Goal: Communication & Community: Answer question/provide support

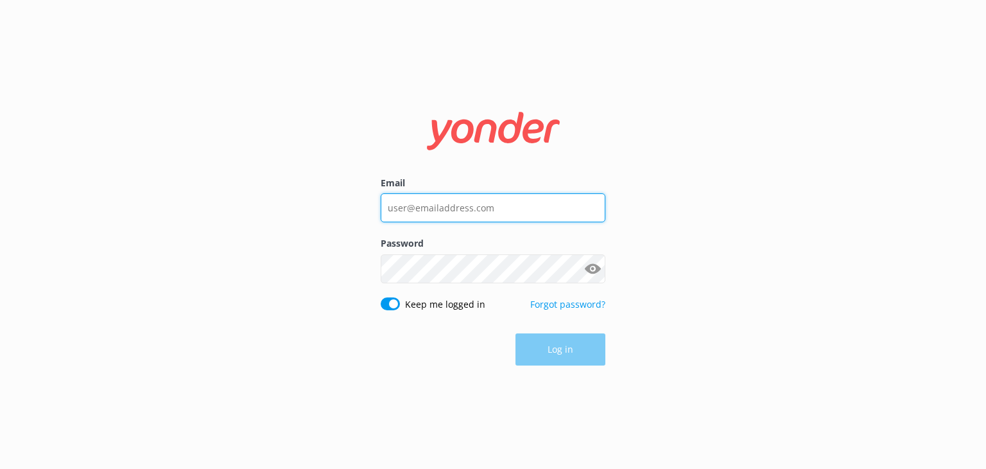
type input "[EMAIL_ADDRESS][DOMAIN_NAME]"
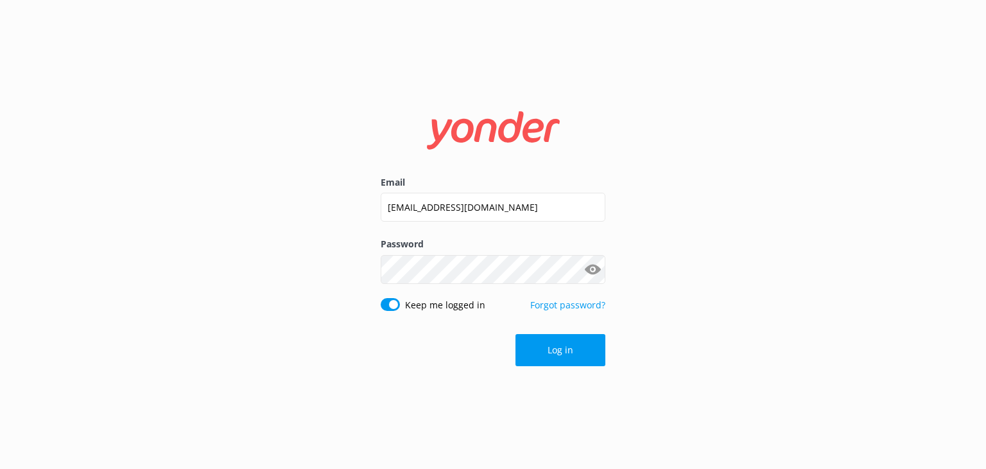
click at [545, 363] on div "Log in" at bounding box center [493, 350] width 225 height 32
click at [548, 358] on button "Log in" at bounding box center [561, 350] width 90 height 32
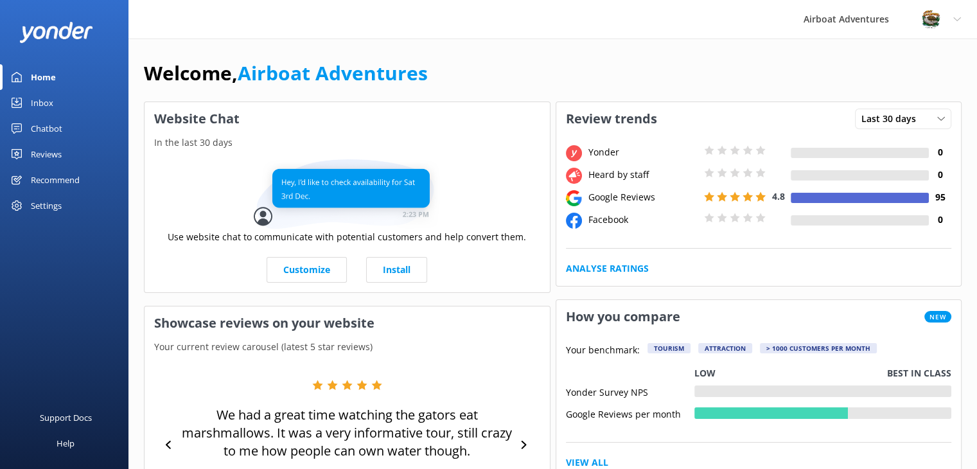
click at [55, 153] on div "Reviews" at bounding box center [46, 154] width 31 height 26
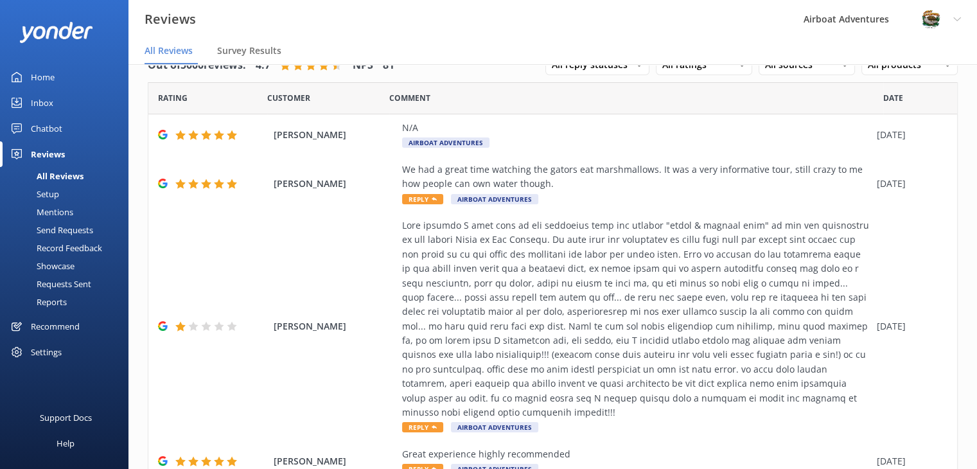
scroll to position [39, 0]
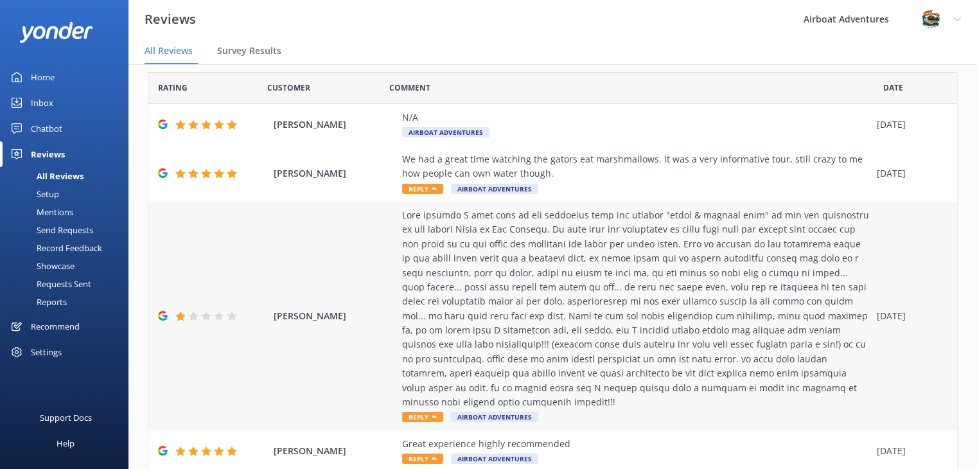
click at [415, 416] on span "Reply" at bounding box center [422, 417] width 41 height 10
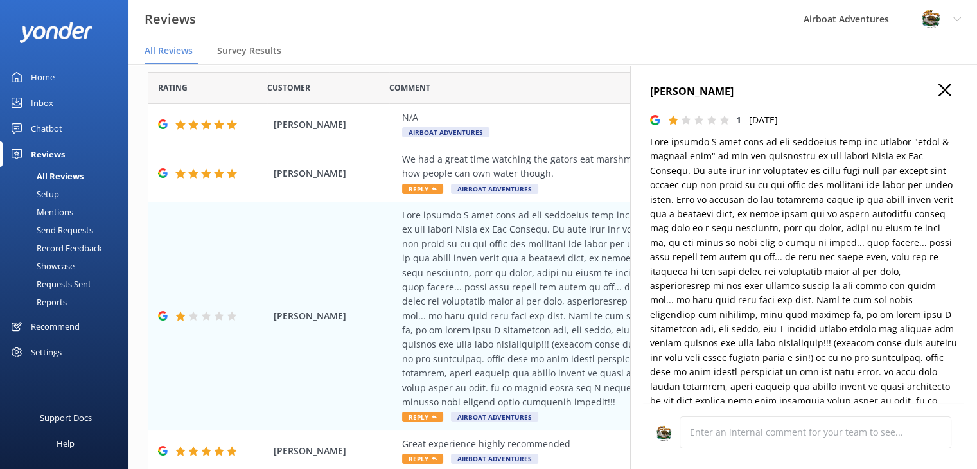
type textarea "Thank you for taking the time to share your feedback. We’re very sorry to hear …"
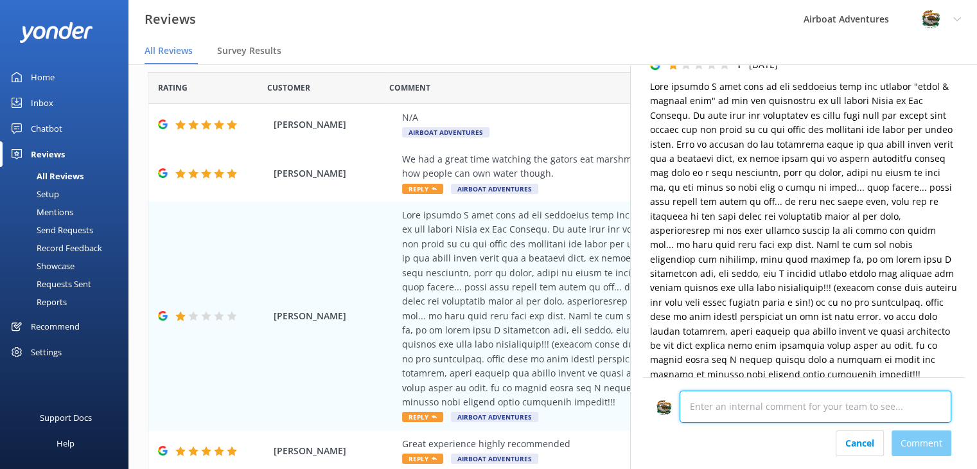
scroll to position [319, 0]
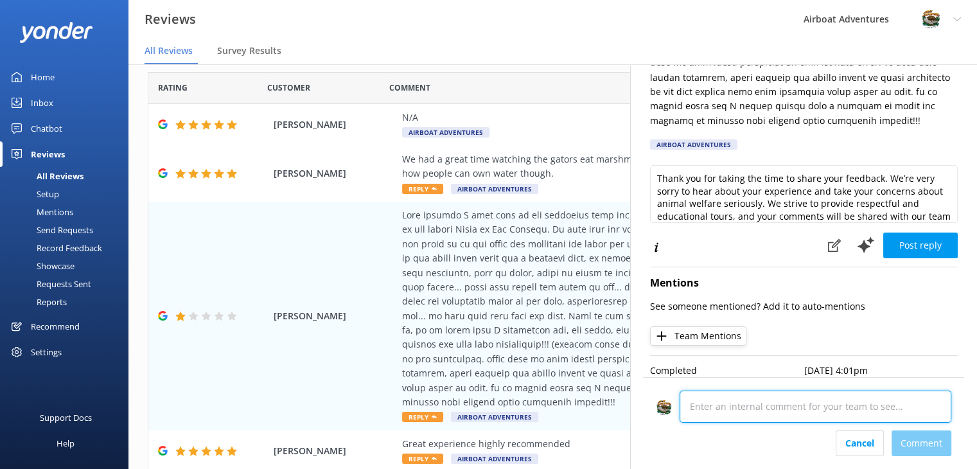
click at [717, 435] on div "Cancel Comment" at bounding box center [803, 423] width 321 height 92
paste textarea "Hi [name]. We apologize for any distress caused and encourage you to email us a…"
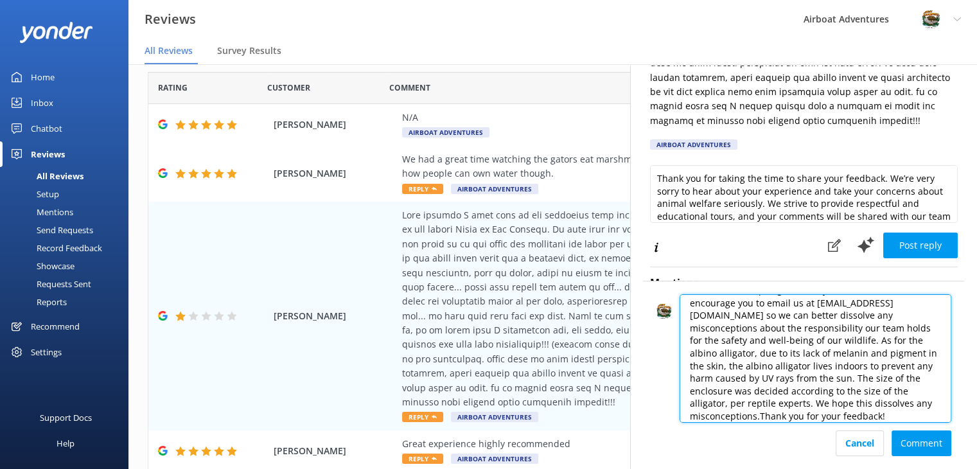
scroll to position [16, 0]
click at [812, 407] on textarea "Hi [name]. We apologize for any distress caused and encourage you to email us a…" at bounding box center [815, 358] width 272 height 128
click at [817, 409] on textarea "Hi [name]. We apologize for any distress caused and encourage you to email us a…" at bounding box center [815, 358] width 272 height 128
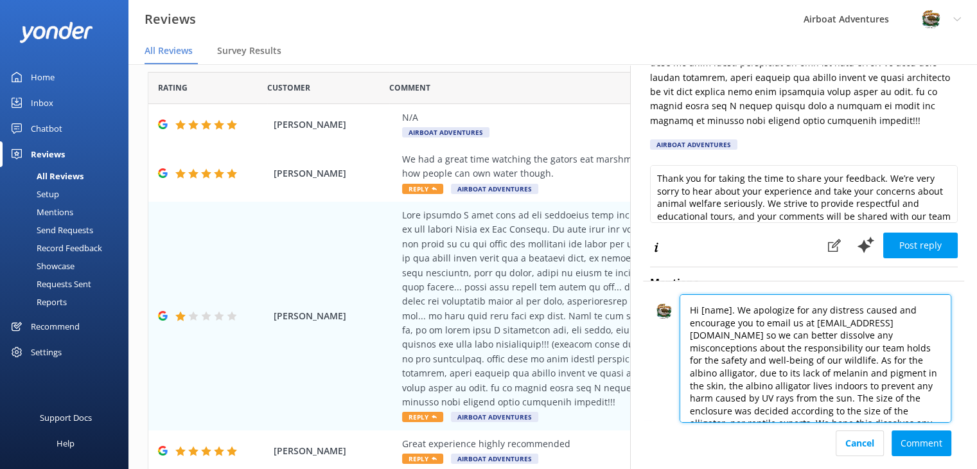
drag, startPoint x: 700, startPoint y: 312, endPoint x: 729, endPoint y: 311, distance: 28.9
click at [729, 311] on textarea "Hi [name]. We apologize for any distress caused and encourage you to email us a…" at bounding box center [815, 358] width 272 height 128
type textarea "Hi [PERSON_NAME]. We apologize for any distress caused and encourage you to ema…"
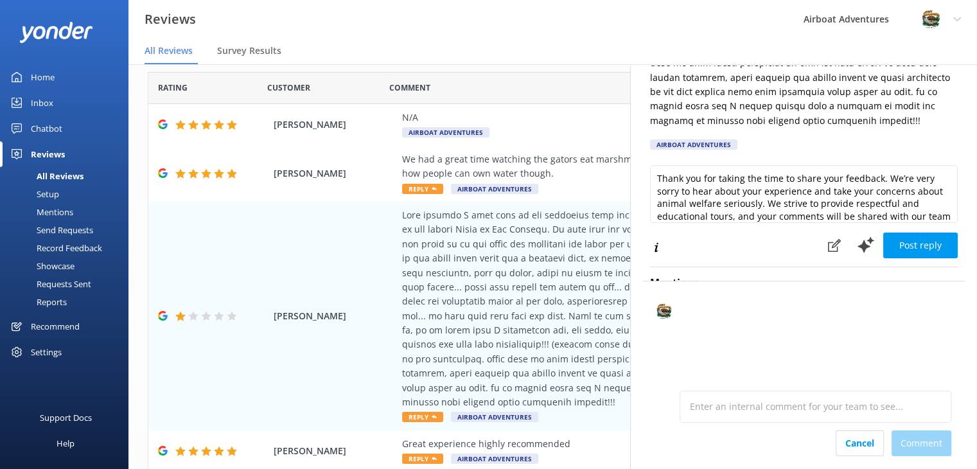
click at [913, 445] on div "Cancel Comment" at bounding box center [803, 443] width 295 height 26
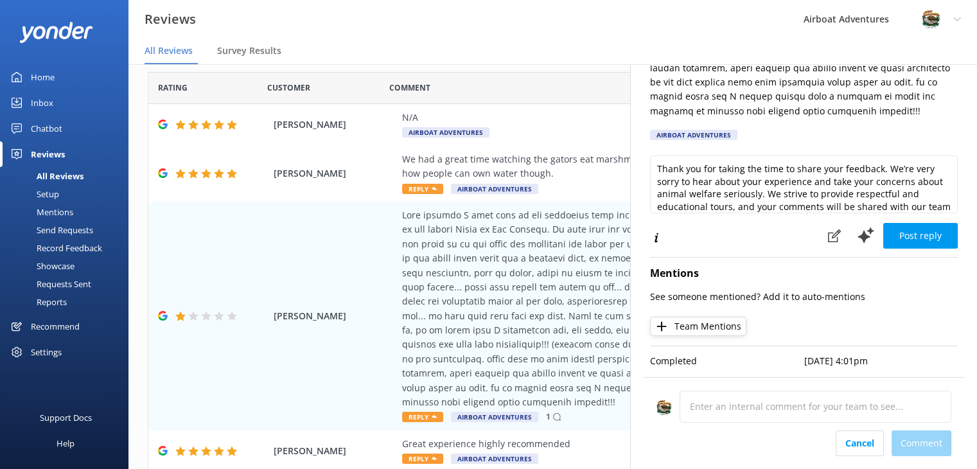
scroll to position [563, 0]
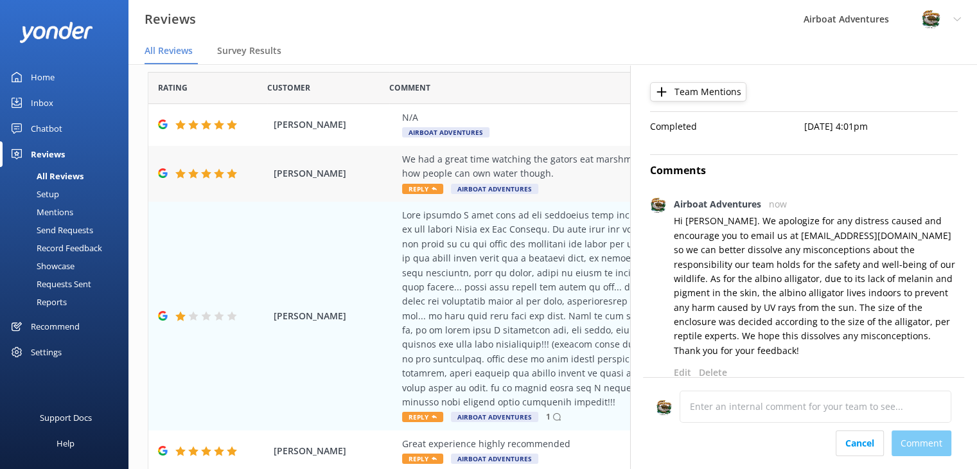
click at [374, 198] on div "[PERSON_NAME] We had a great time watching the gators eat marshmallows. It was …" at bounding box center [552, 174] width 809 height 56
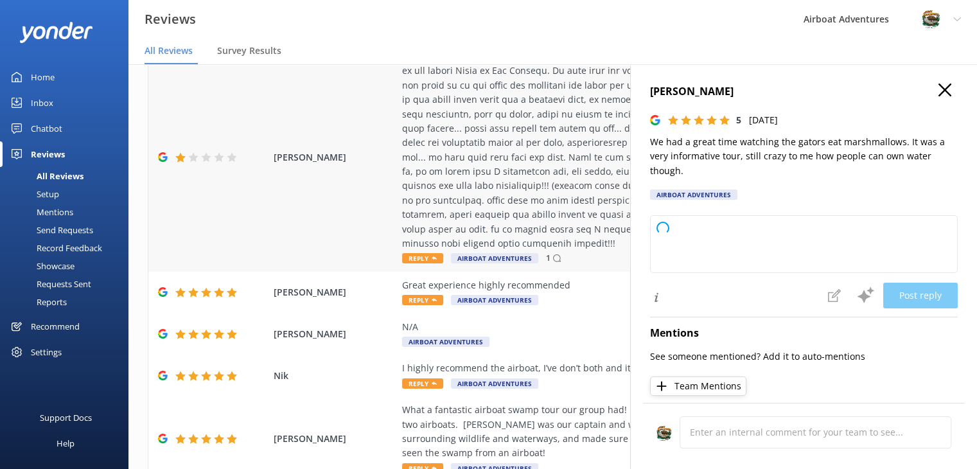
scroll to position [198, 0]
type textarea "Thank you so much for your wonderful review! We're glad you enjoyed the tour an…"
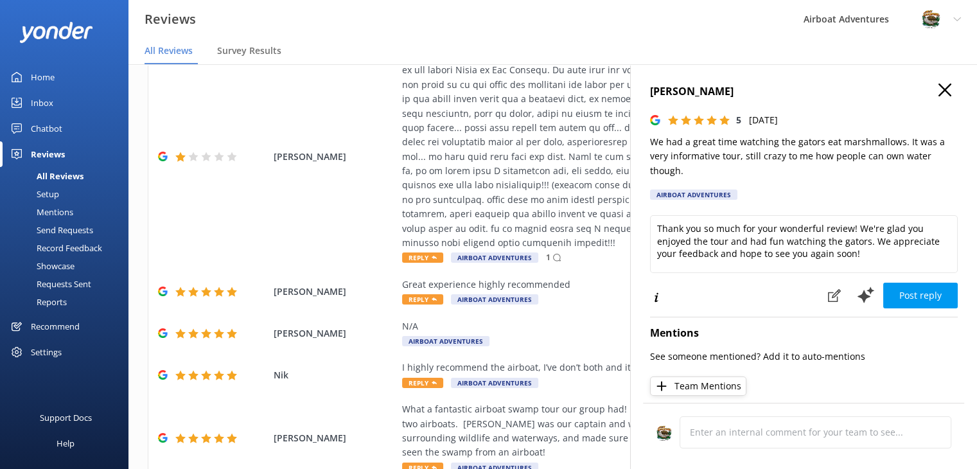
click at [940, 87] on icon "button" at bounding box center [944, 89] width 13 height 13
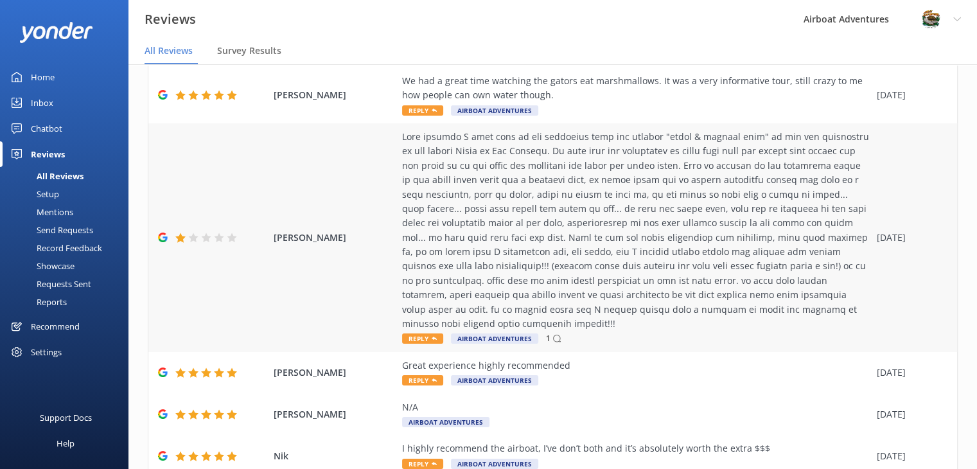
scroll to position [117, 0]
click at [429, 338] on span "Reply" at bounding box center [422, 338] width 41 height 10
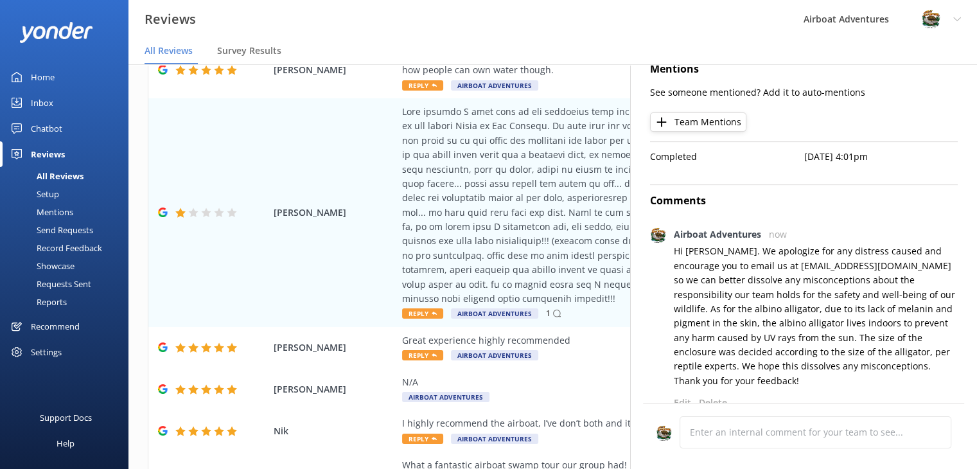
scroll to position [543, 0]
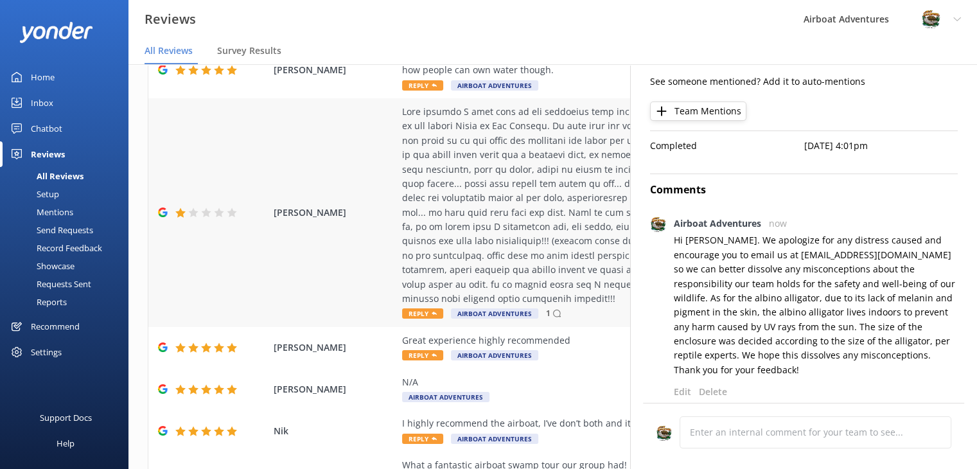
type textarea "Thank you for taking the time to share your feedback. We are very sorry to hear…"
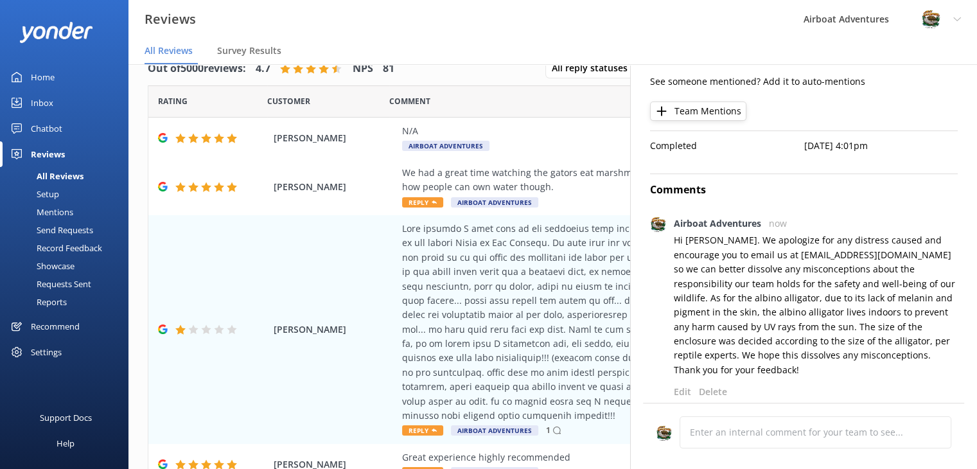
scroll to position [26, 0]
click at [703, 385] on p "Delete" at bounding box center [713, 392] width 28 height 14
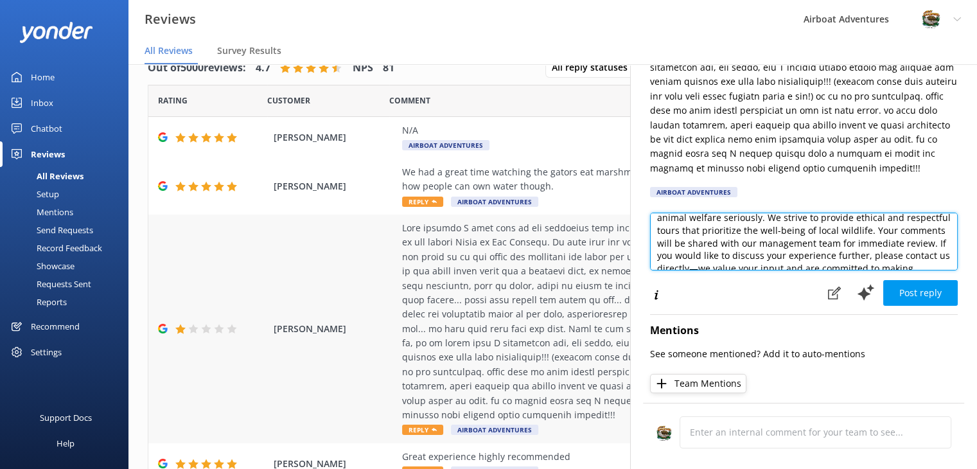
scroll to position [0, 0]
drag, startPoint x: 848, startPoint y: 261, endPoint x: 583, endPoint y: 215, distance: 269.2
click at [583, 215] on div "Out of 5000 reviews: 4.7 NPS 81 All reply statuses All reply statuses Needs a r…" at bounding box center [552, 254] width 848 height 430
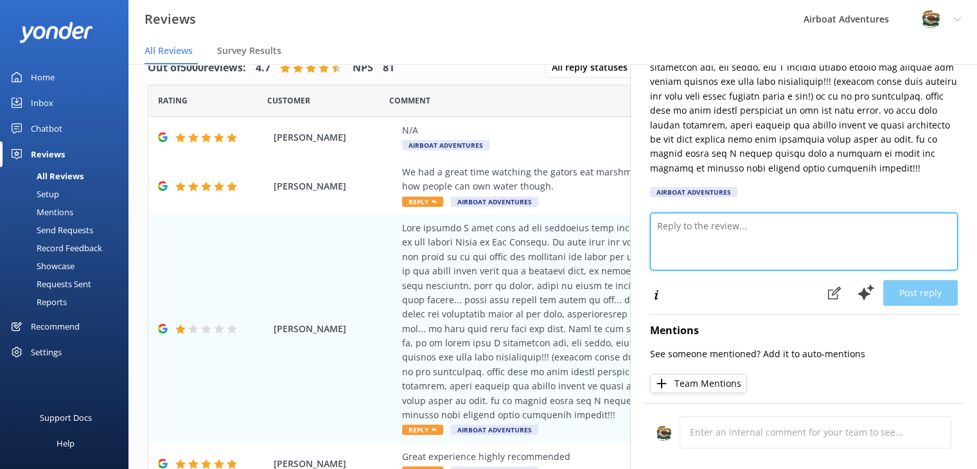
paste textarea "Hi [name]. We apologize for any distress caused and encourage you to email us a…"
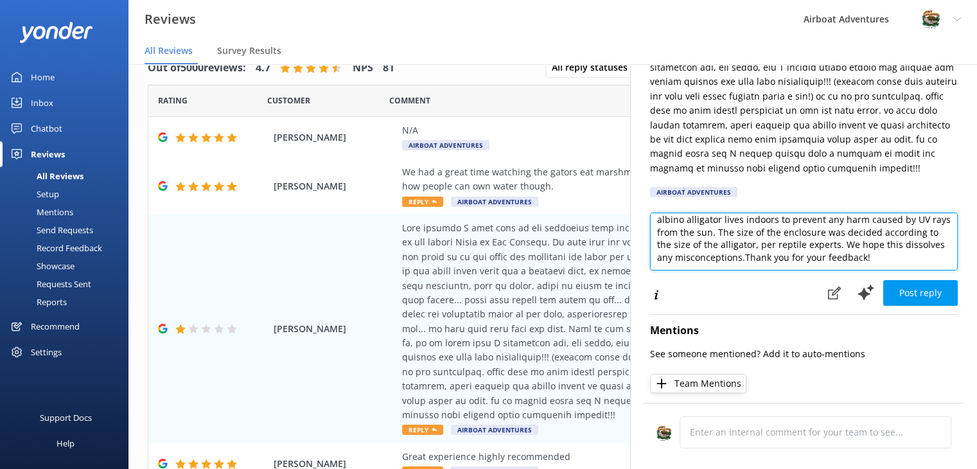
scroll to position [82, 0]
click at [839, 243] on textarea "Hi [name]. We apologize for any distress caused and encourage you to email us a…" at bounding box center [804, 242] width 308 height 58
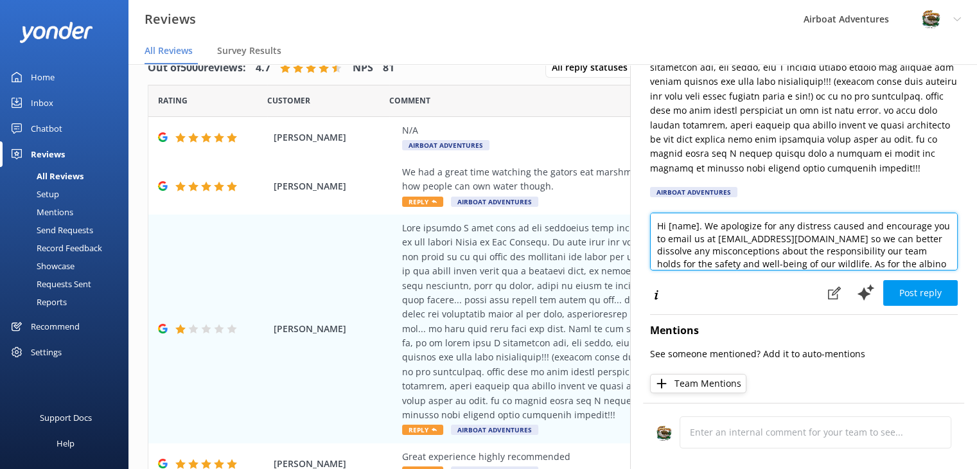
drag, startPoint x: 697, startPoint y: 228, endPoint x: 668, endPoint y: 227, distance: 28.9
click at [668, 227] on textarea "Hi [name]. We apologize for any distress caused and encourage you to email us a…" at bounding box center [804, 242] width 308 height 58
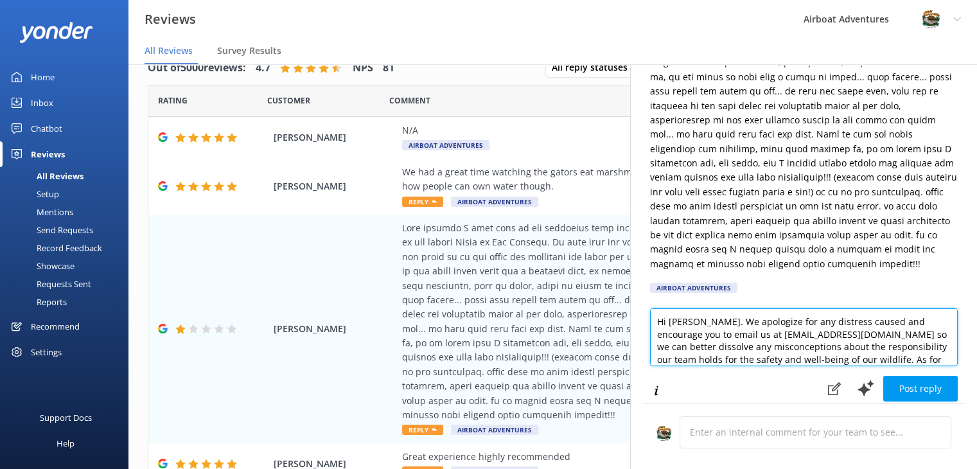
scroll to position [300, 0]
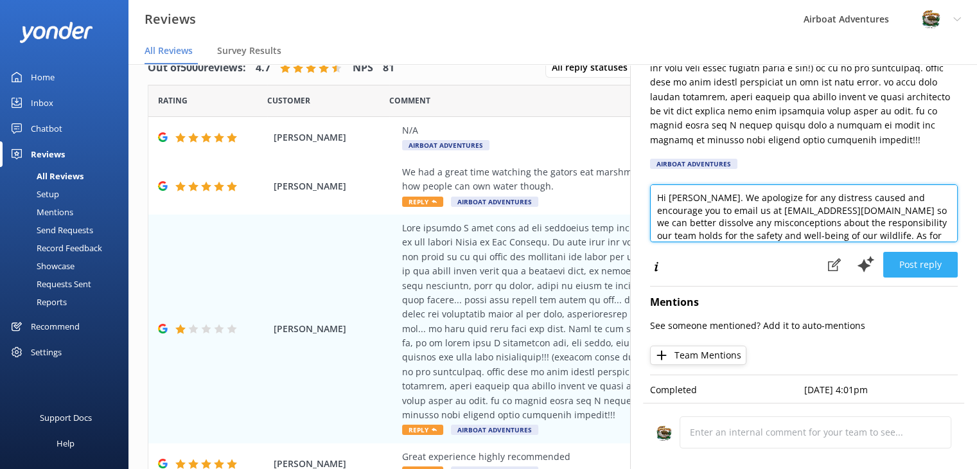
type textarea "Hi [PERSON_NAME]. We apologize for any distress caused and encourage you to ema…"
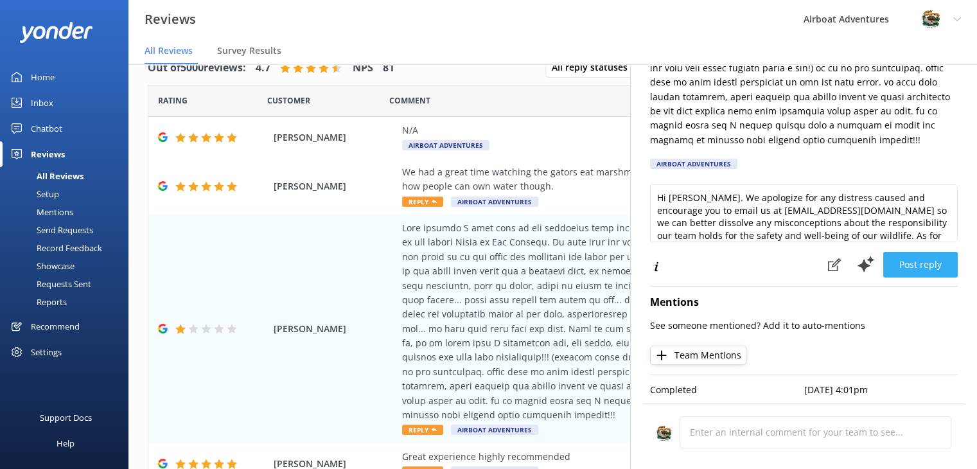
click at [921, 255] on button "Post reply" at bounding box center [920, 265] width 74 height 26
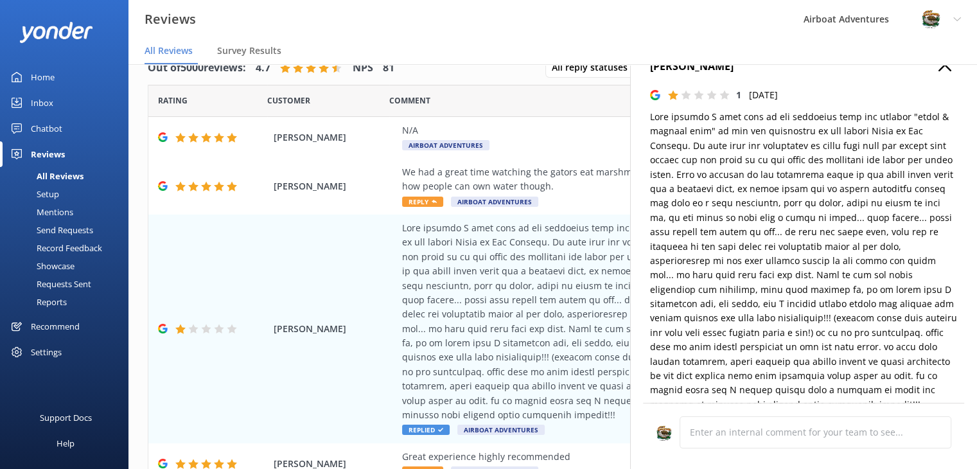
scroll to position [0, 0]
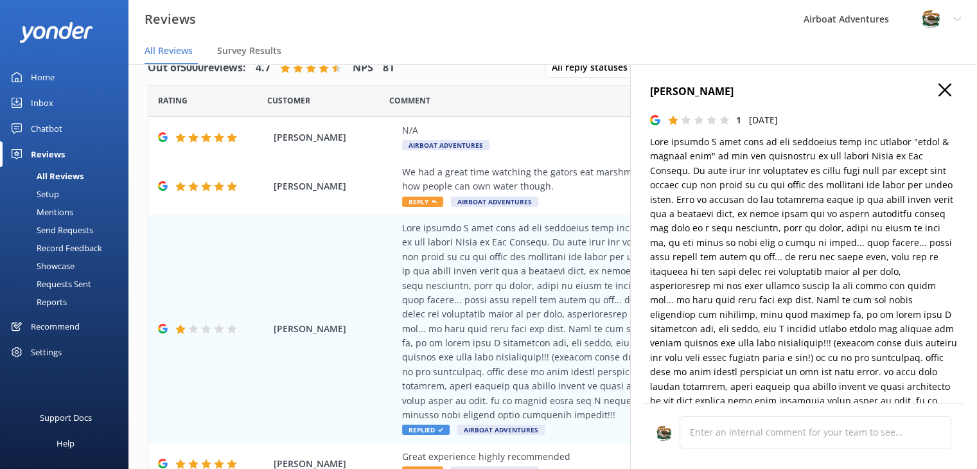
click at [938, 92] on use "button" at bounding box center [944, 89] width 13 height 13
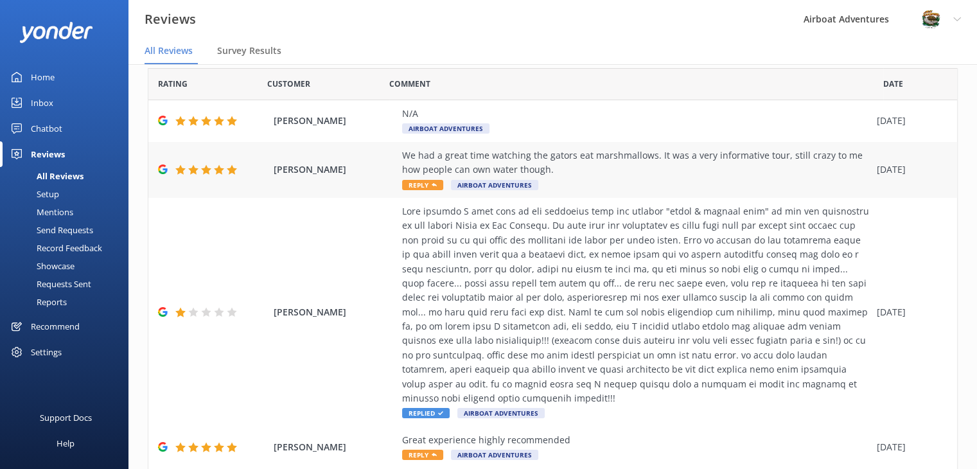
scroll to position [41, 0]
click at [412, 186] on span "Reply" at bounding box center [422, 186] width 41 height 10
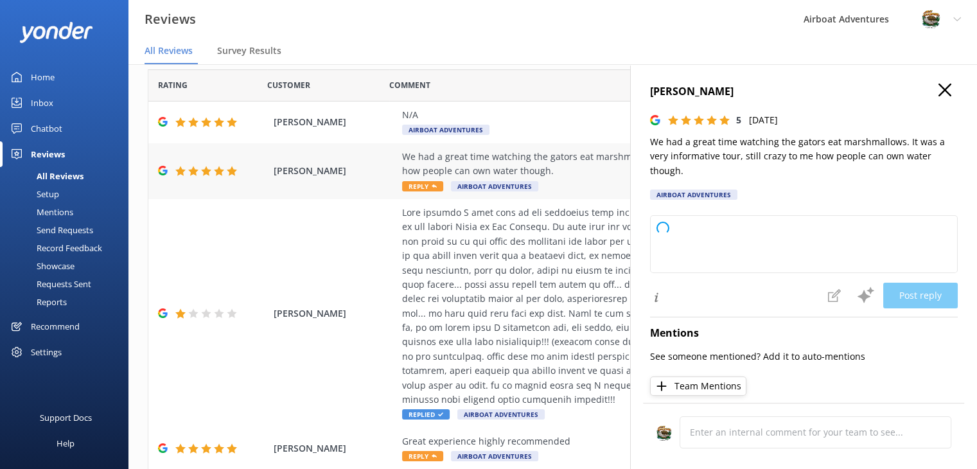
type textarea "Thank you so much for your wonderful review! We're glad you enjoyed the tour an…"
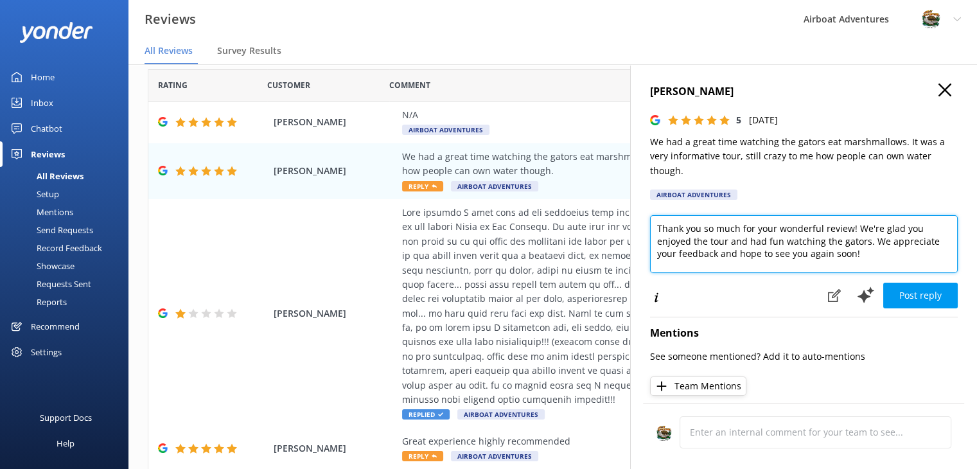
drag, startPoint x: 655, startPoint y: 227, endPoint x: 862, endPoint y: 255, distance: 208.7
click at [862, 255] on textarea "Thank you so much for your wonderful review! We're glad you enjoyed the tour an…" at bounding box center [804, 244] width 308 height 58
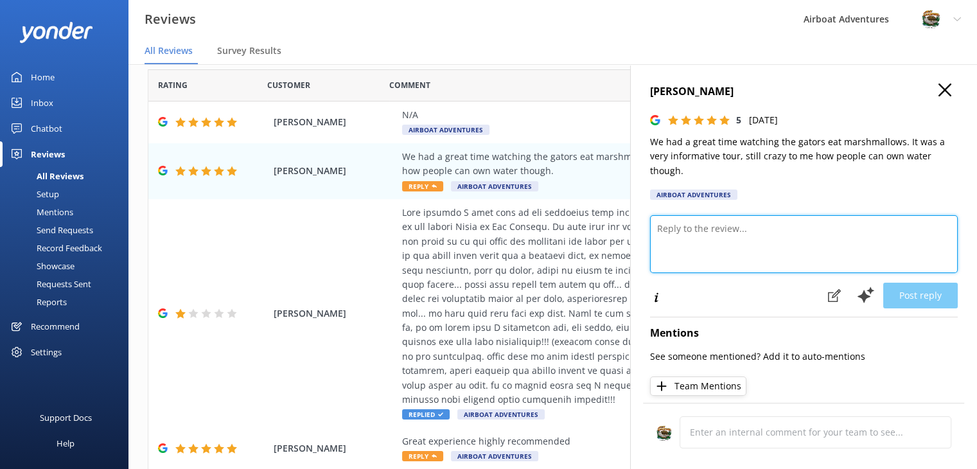
paste textarea "Wow, thanks for such a great review! Please come again!"
type textarea "Wow, thanks for such a great review! Please come again!"
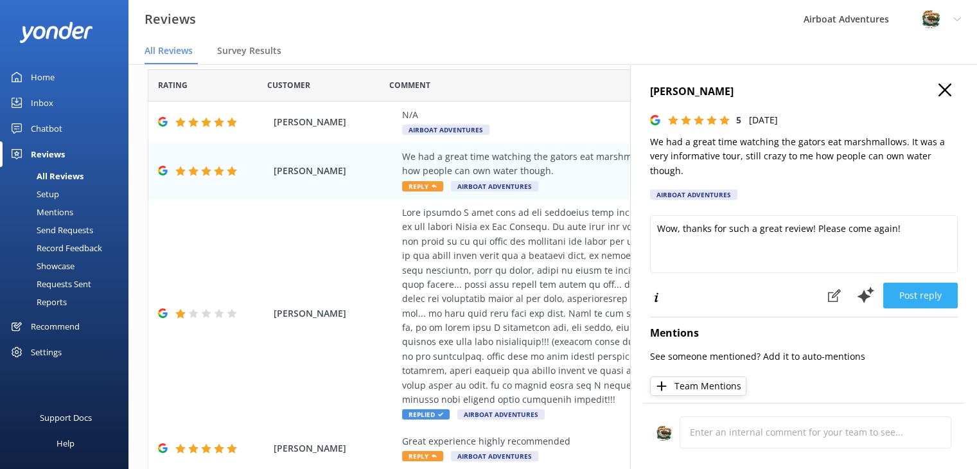
click at [900, 297] on button "Post reply" at bounding box center [920, 296] width 74 height 26
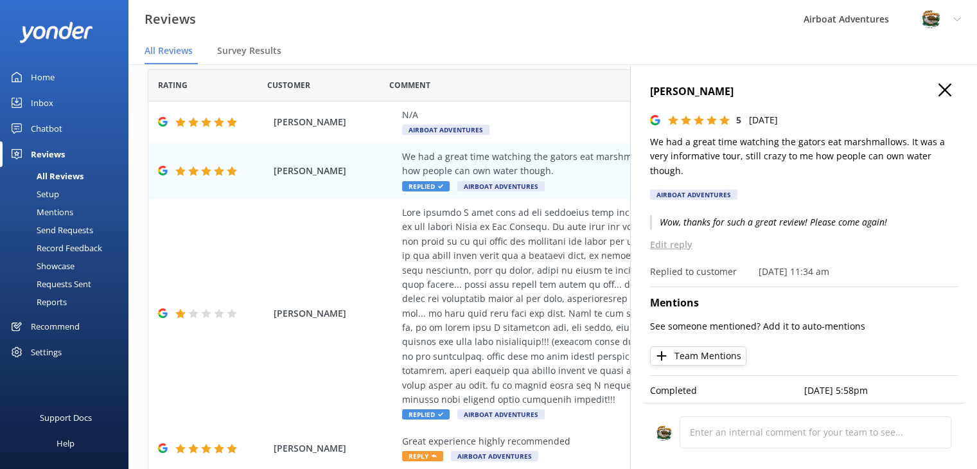
click at [938, 96] on use "button" at bounding box center [944, 89] width 13 height 13
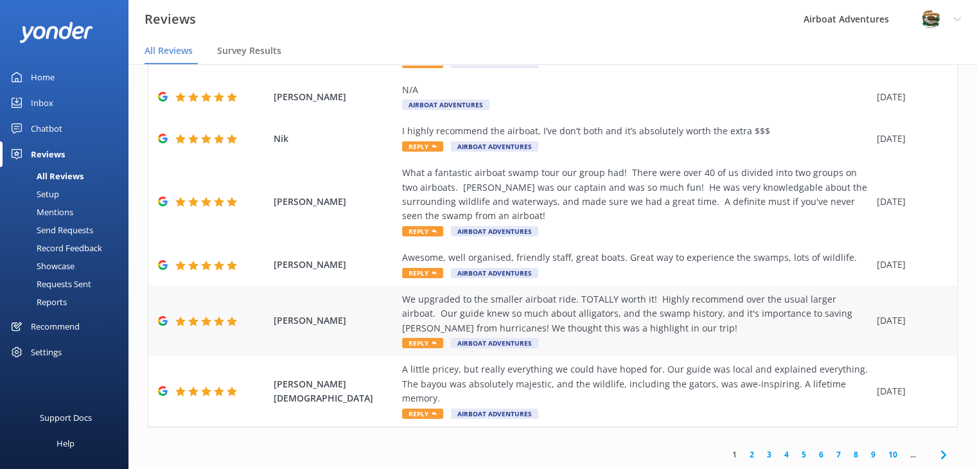
scroll to position [26, 0]
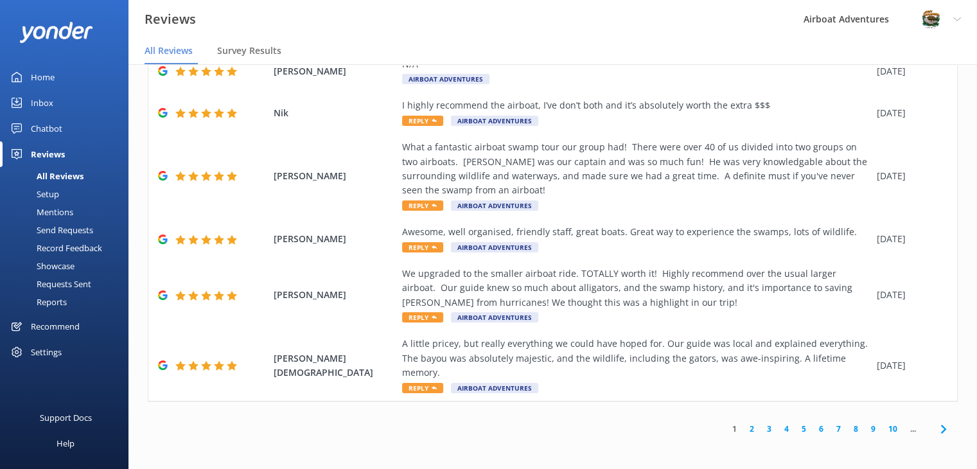
click at [743, 426] on link "2" at bounding box center [751, 429] width 17 height 12
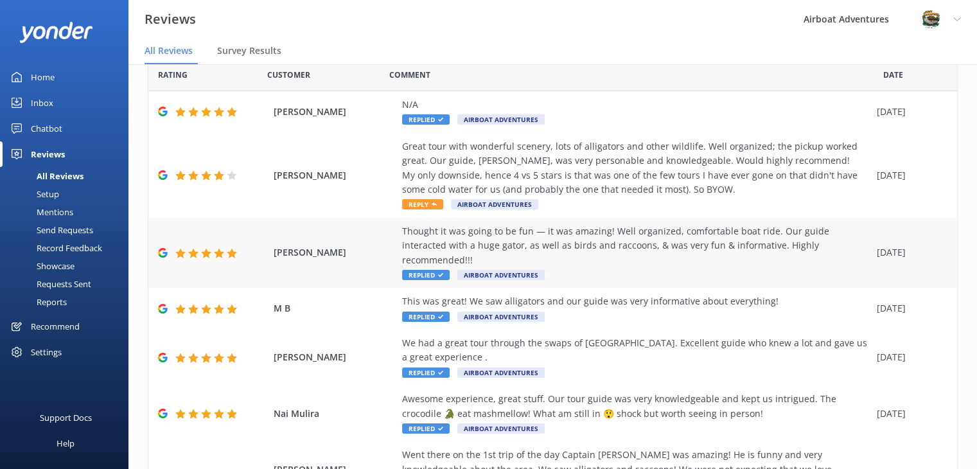
scroll to position [21, 0]
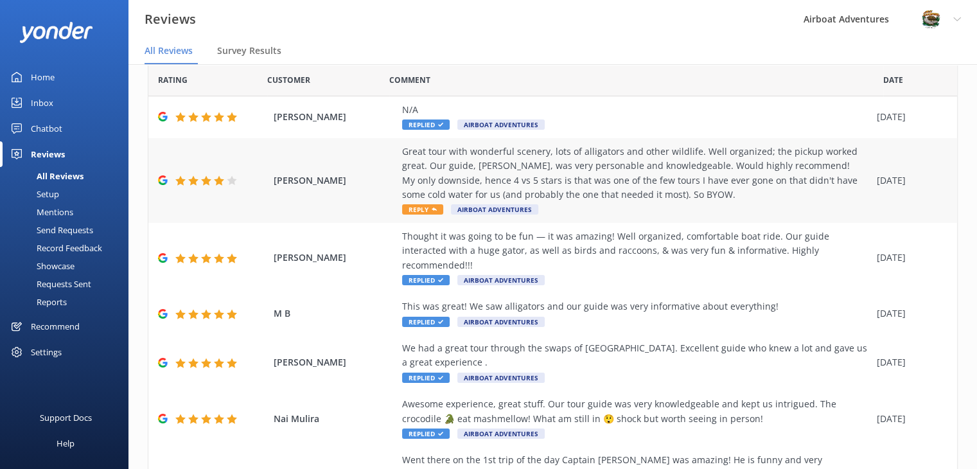
click at [421, 209] on span "Reply" at bounding box center [422, 209] width 41 height 10
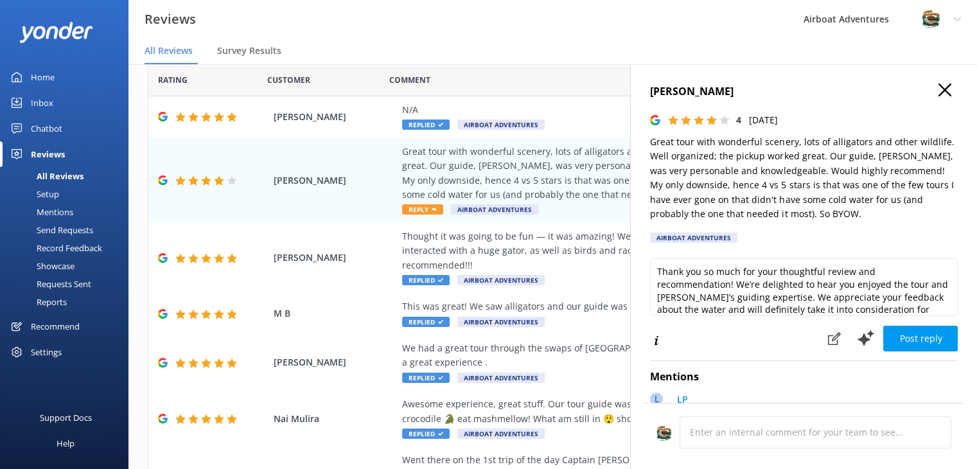
scroll to position [0, 0]
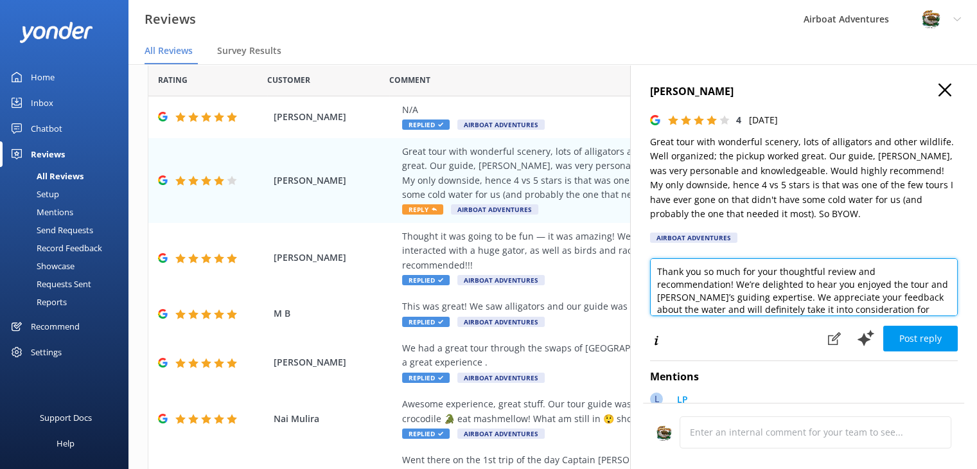
drag, startPoint x: 658, startPoint y: 272, endPoint x: 779, endPoint y: 300, distance: 124.5
click at [779, 300] on textarea "Thank you so much for your thoughtful review and recommendation! We’re delighte…" at bounding box center [804, 287] width 308 height 58
paste textarea "for recommending Airboat Adventures. We're happy to hear that your Captain show…"
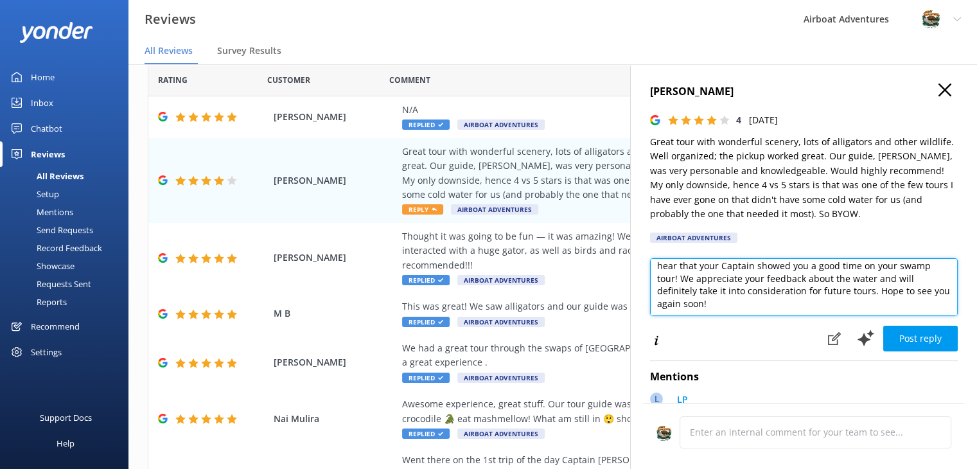
scroll to position [18, 0]
drag, startPoint x: 835, startPoint y: 281, endPoint x: 905, endPoint y: 283, distance: 70.0
click at [905, 283] on textarea "Thank you for recommending Airboat Adventures. We're happy to hear that your Ca…" at bounding box center [804, 287] width 308 height 58
drag, startPoint x: 869, startPoint y: 293, endPoint x: 909, endPoint y: 294, distance: 40.5
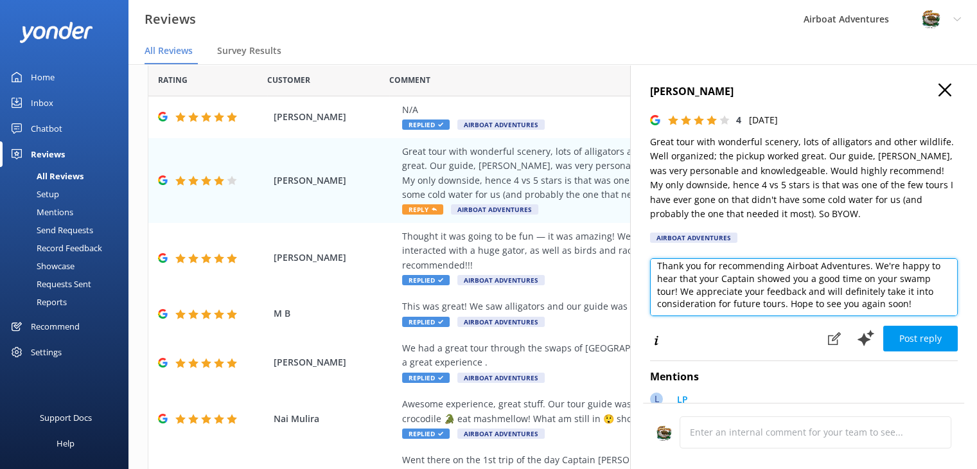
click at [909, 294] on textarea "Thank you for recommending Airboat Adventures. We're happy to hear that your Ca…" at bounding box center [804, 287] width 308 height 58
click at [788, 306] on textarea "Thank you for recommending Airboat Adventures. We're happy to hear that your Ca…" at bounding box center [804, 287] width 308 height 58
click at [910, 306] on textarea "Thank you for recommending Airboat Adventures. We're happy to hear that your Ca…" at bounding box center [804, 287] width 308 height 58
type textarea "Thank you for recommending Airboat Adventures. We're happy to hear that your Ca…"
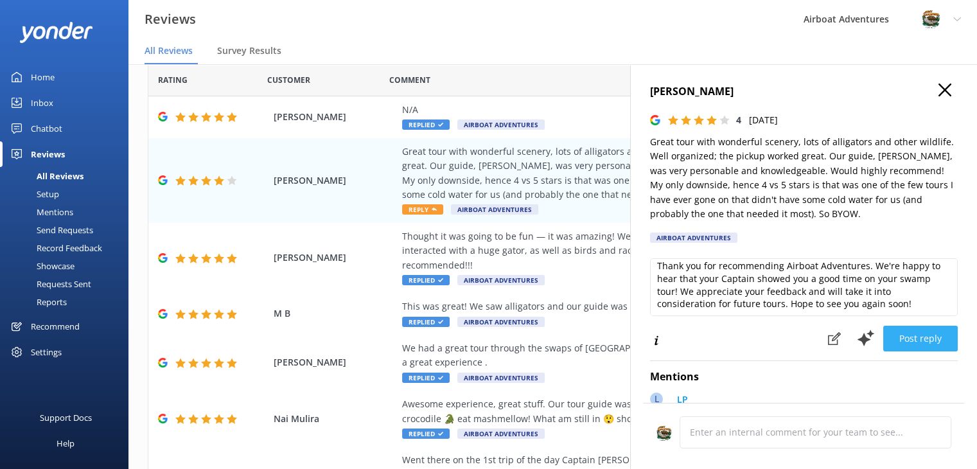
click at [891, 338] on button "Post reply" at bounding box center [920, 339] width 74 height 26
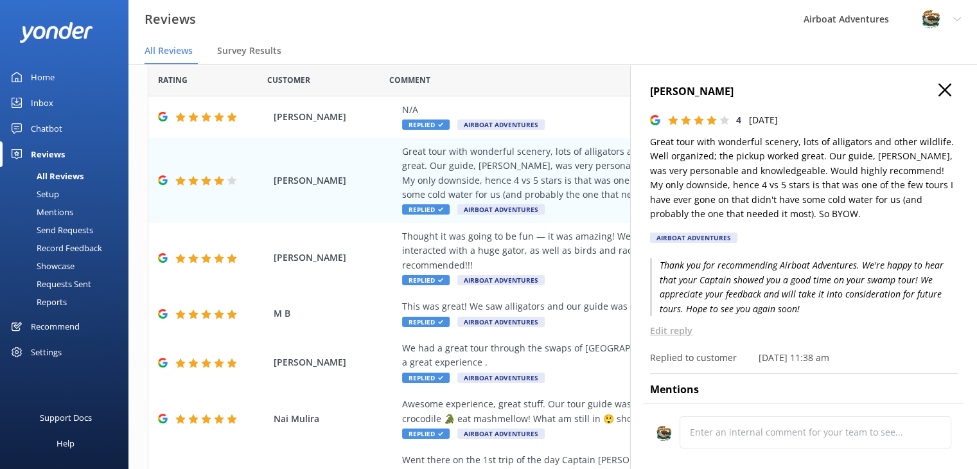
click at [938, 93] on icon "button" at bounding box center [944, 89] width 13 height 13
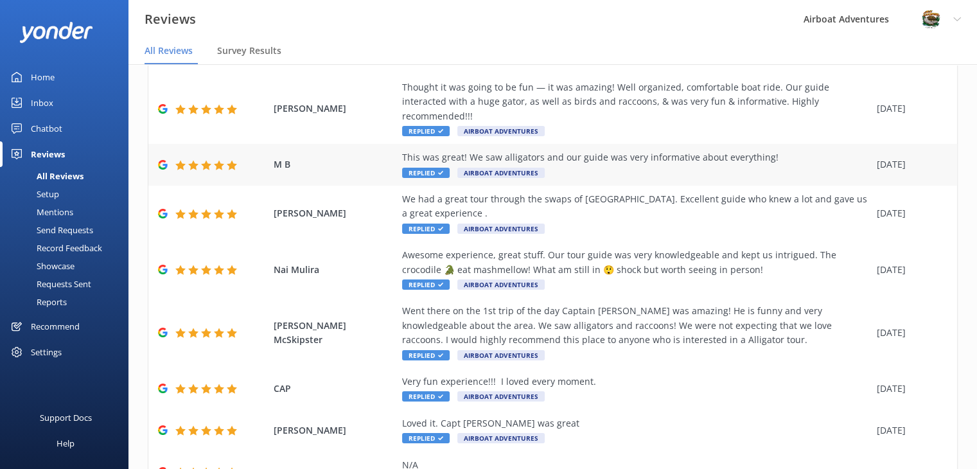
scroll to position [247, 0]
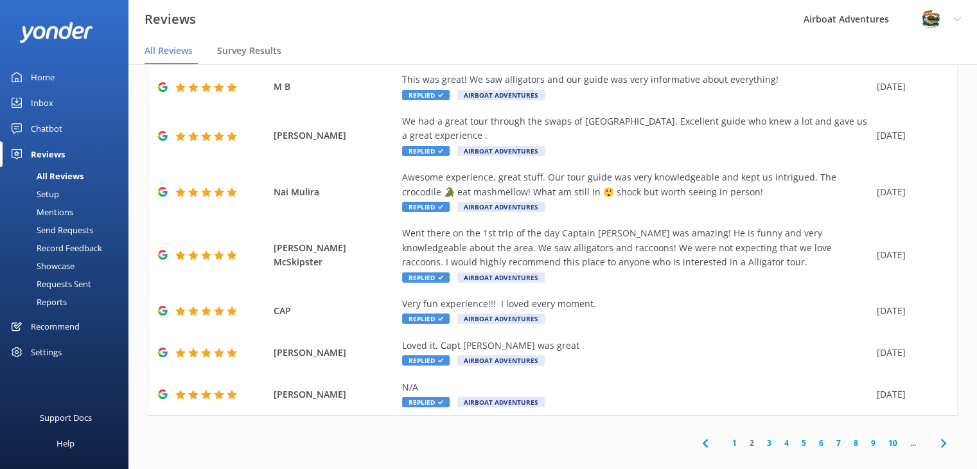
click at [726, 437] on link "1" at bounding box center [734, 443] width 17 height 12
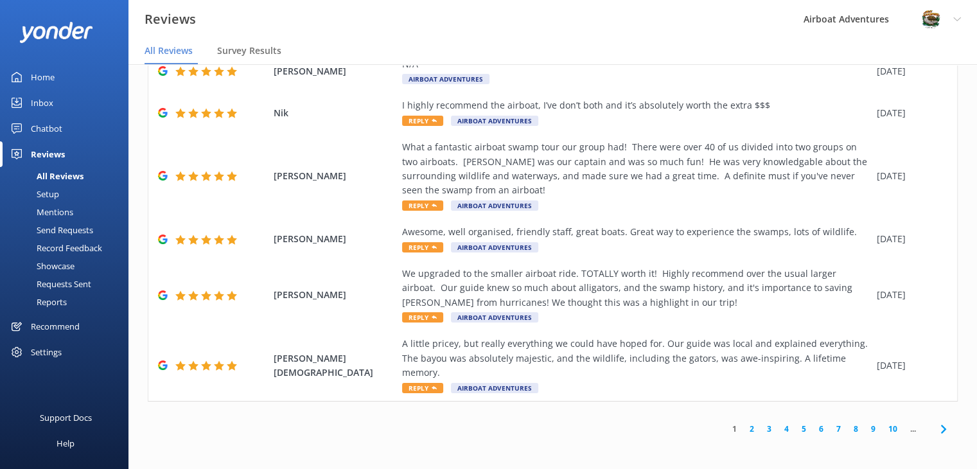
scroll to position [434, 0]
click at [432, 389] on icon at bounding box center [434, 387] width 5 height 5
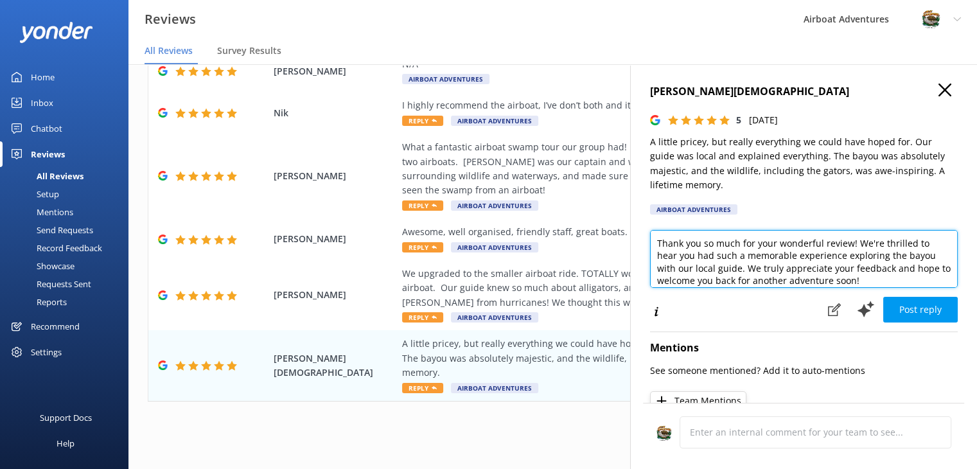
scroll to position [6, 0]
drag, startPoint x: 656, startPoint y: 242, endPoint x: 903, endPoint y: 281, distance: 250.2
click at [903, 281] on textarea "Thank you so much for your wonderful review! We're thrilled to hear you had suc…" at bounding box center [804, 259] width 308 height 58
paste textarea "We're happy to hear that you got to see so many alligators! Thanks for leaving …"
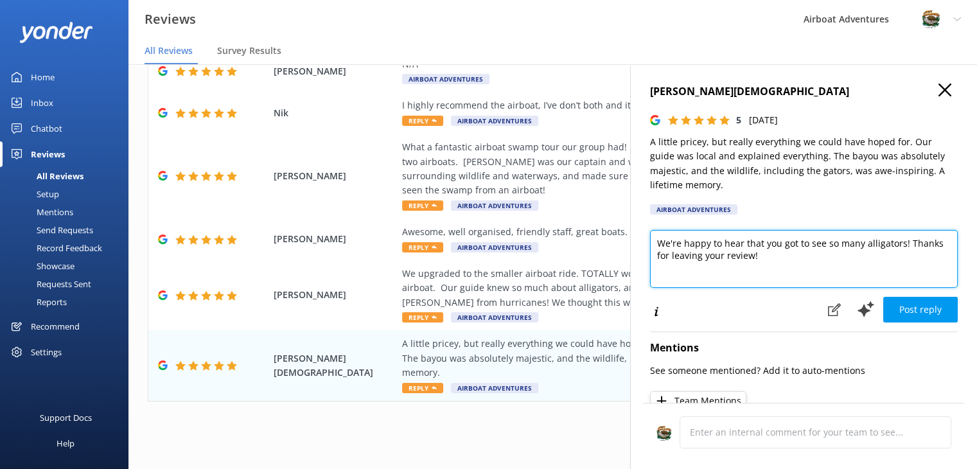
scroll to position [0, 0]
drag, startPoint x: 782, startPoint y: 246, endPoint x: 899, endPoint y: 245, distance: 117.5
click at [899, 245] on textarea "We're happy to hear that you got to see so many alligators! Thanks for leaving …" at bounding box center [804, 259] width 308 height 58
click at [837, 258] on textarea "We're happy to hear that you enjoyed your tour at Airboat Adventures! Thanks fo…" at bounding box center [804, 259] width 308 height 58
click at [844, 257] on textarea "We're happy to hear that you enjoyed your tour at Airboat Adventures! Thanks fo…" at bounding box center [804, 259] width 308 height 58
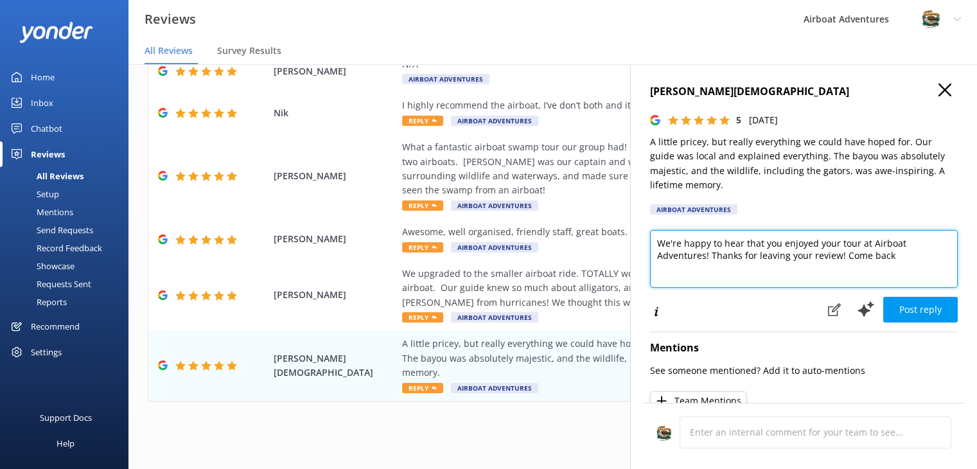
drag, startPoint x: 843, startPoint y: 258, endPoint x: 897, endPoint y: 265, distance: 55.0
click at [897, 265] on textarea "We're happy to hear that you enjoyed your tour at Airboat Adventures! Thanks fo…" at bounding box center [804, 259] width 308 height 58
paste textarea "Be sure to come back next time you're in [GEOGRAPHIC_DATA]!"
drag, startPoint x: 841, startPoint y: 258, endPoint x: 709, endPoint y: 256, distance: 131.7
click at [709, 256] on textarea "We're happy to hear that you enjoyed your tour at Airboat Adventures! Thanks fo…" at bounding box center [804, 259] width 308 height 58
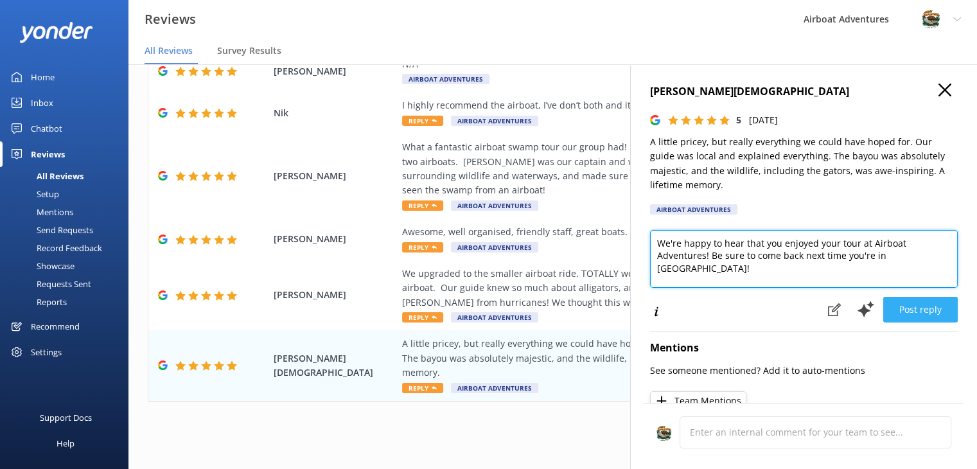
type textarea "We're happy to hear that you enjoyed your tour at Airboat Adventures! Be sure t…"
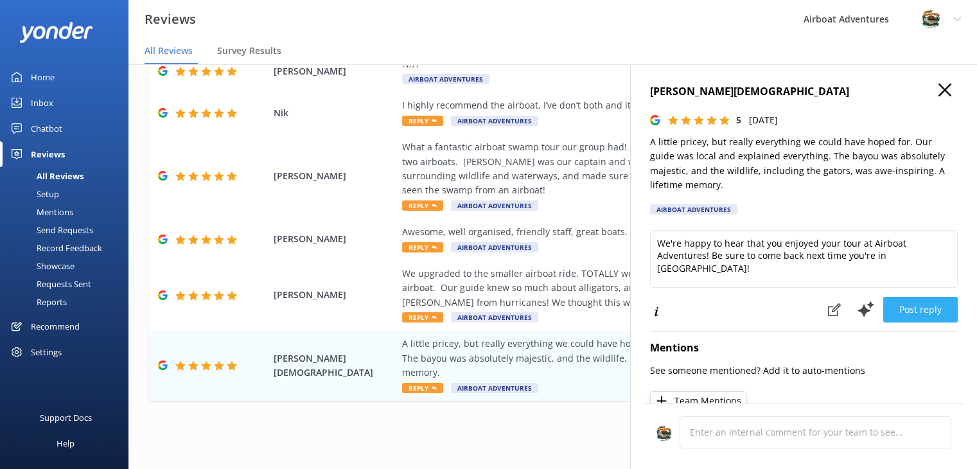
click at [912, 309] on button "Post reply" at bounding box center [920, 310] width 74 height 26
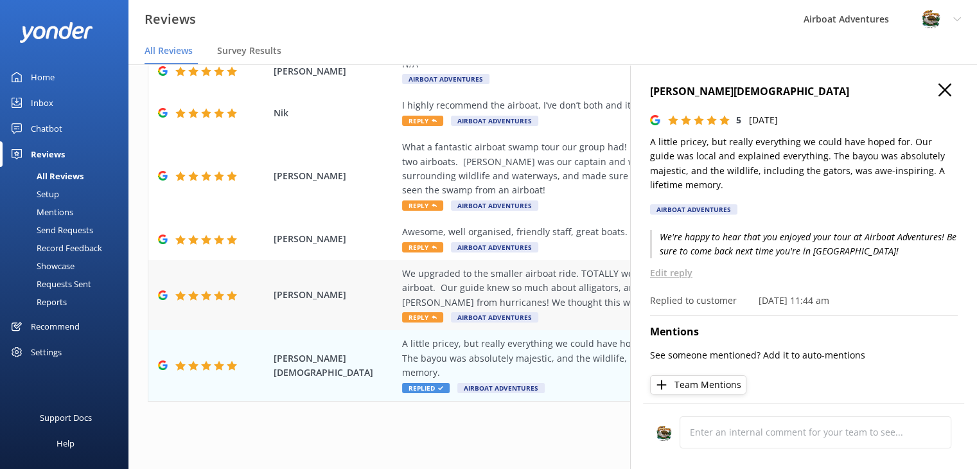
click at [426, 317] on span "Reply" at bounding box center [422, 317] width 41 height 10
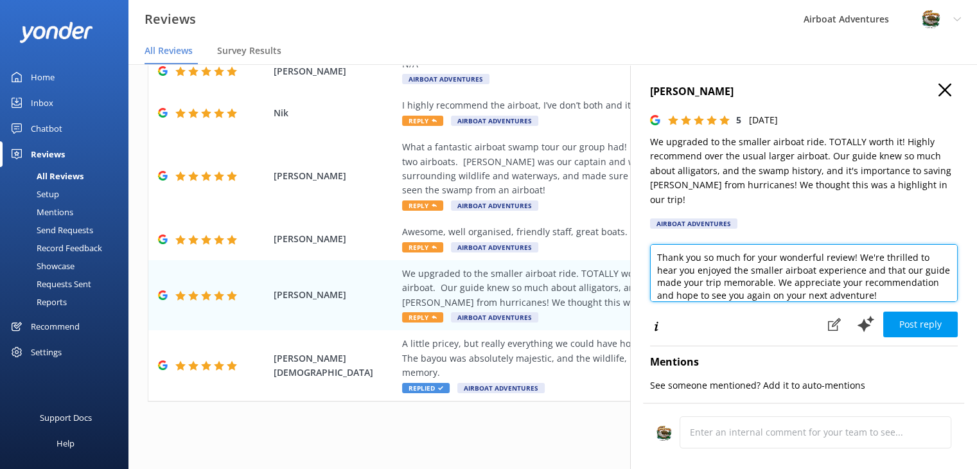
scroll to position [19, 0]
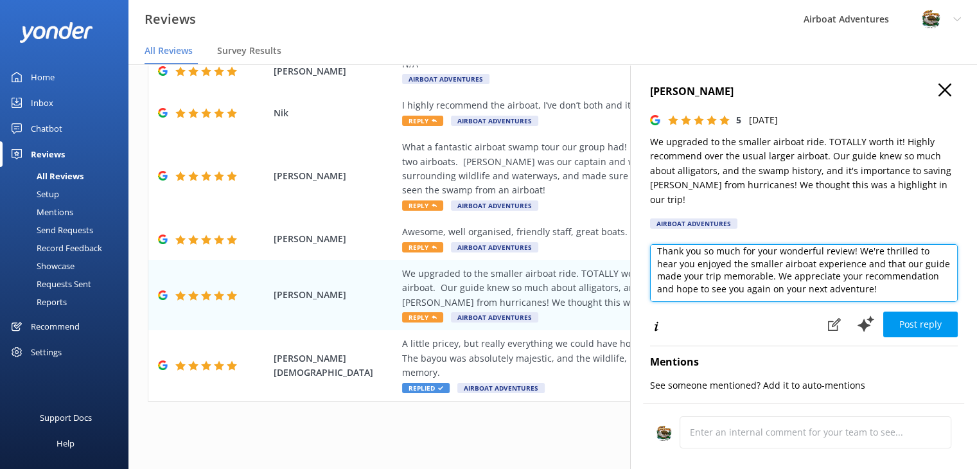
drag, startPoint x: 656, startPoint y: 243, endPoint x: 956, endPoint y: 299, distance: 304.3
click at [956, 299] on div "[PERSON_NAME] 5 [DATE] We upgraded to the smaller airboat ride. TOTALLY worth i…" at bounding box center [803, 298] width 347 height 469
paste textarea "We're happy to hear that Captain ___ showed you a good time on your swamp tour!…"
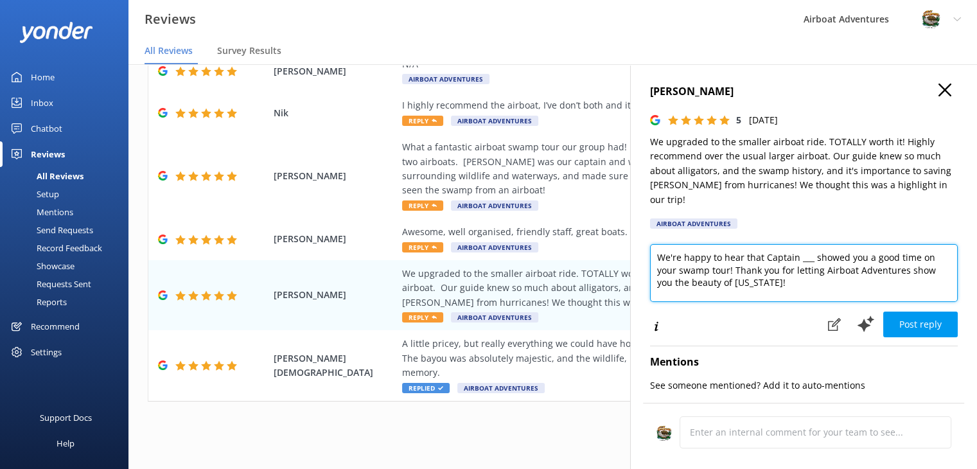
scroll to position [0, 0]
click at [806, 244] on textarea "We're happy to hear that Captain ___ showed you a good time on your swamp tour!…" at bounding box center [804, 273] width 308 height 58
click at [809, 246] on textarea "We're happy to hear that Captain ___ showed you a good time on your swamp tour!…" at bounding box center [804, 273] width 308 height 58
click at [722, 272] on textarea "We're happy to hear that your Captain showed you a good time on your swamp tour…" at bounding box center [804, 273] width 308 height 58
drag, startPoint x: 800, startPoint y: 268, endPoint x: 838, endPoint y: 270, distance: 37.9
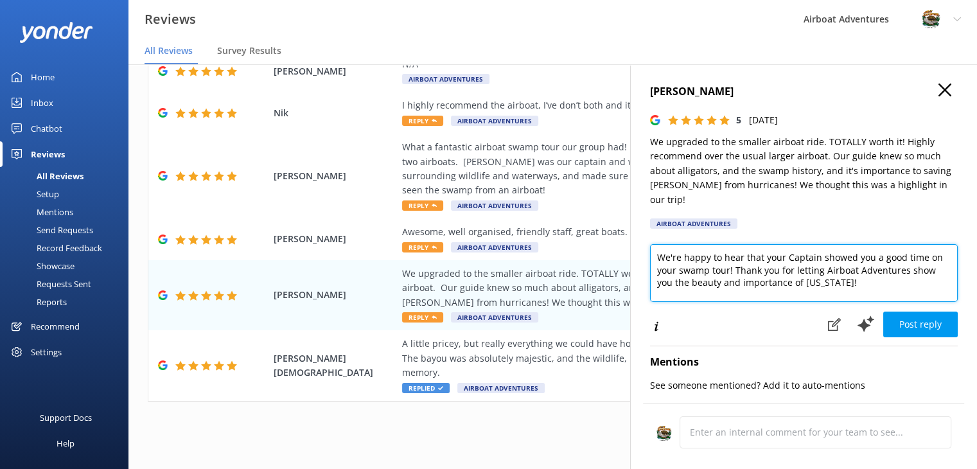
click at [838, 270] on textarea "We're happy to hear that your Captain showed you a good time on your swamp tour…" at bounding box center [804, 273] width 308 height 58
drag, startPoint x: 840, startPoint y: 271, endPoint x: 802, endPoint y: 273, distance: 37.9
click at [802, 273] on textarea "We're happy to hear that your Captain showed you a good time on your swamp tour…" at bounding box center [804, 273] width 308 height 58
click at [843, 267] on textarea "We're happy to hear that your Captain showed you a good time on your swamp tour…" at bounding box center [804, 273] width 308 height 58
click at [798, 268] on textarea "We're happy to hear that your Captain showed you a good time on your swamp tour…" at bounding box center [804, 273] width 308 height 58
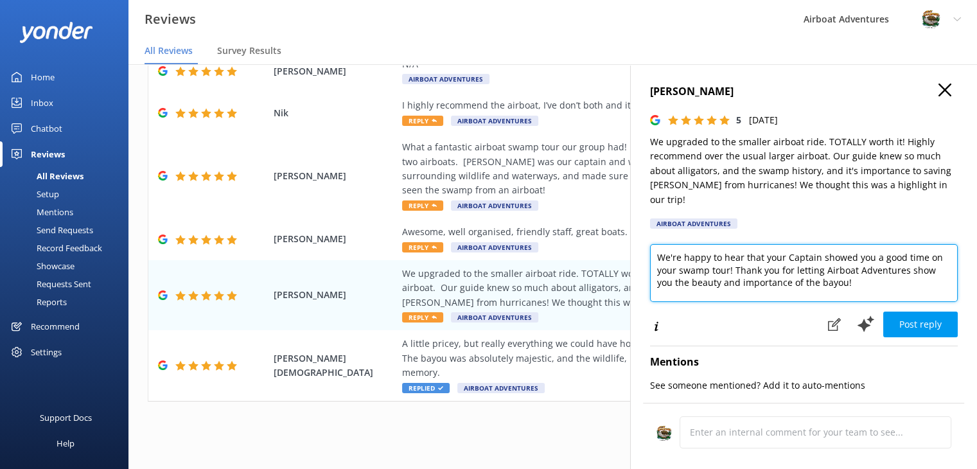
click at [858, 276] on textarea "We're happy to hear that your Captain showed you a good time on your swamp tour…" at bounding box center [804, 273] width 308 height 58
type textarea "We're happy to hear that your Captain showed you a good time on your swamp tour…"
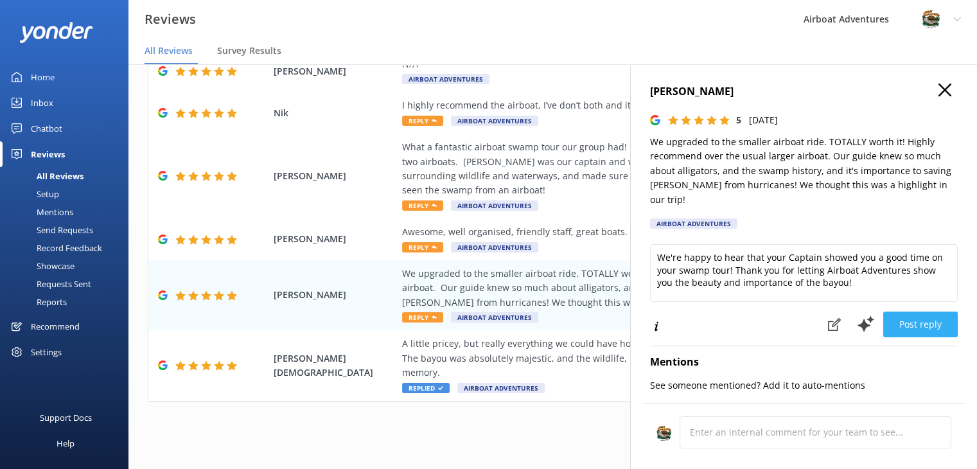
click at [915, 311] on button "Post reply" at bounding box center [920, 324] width 74 height 26
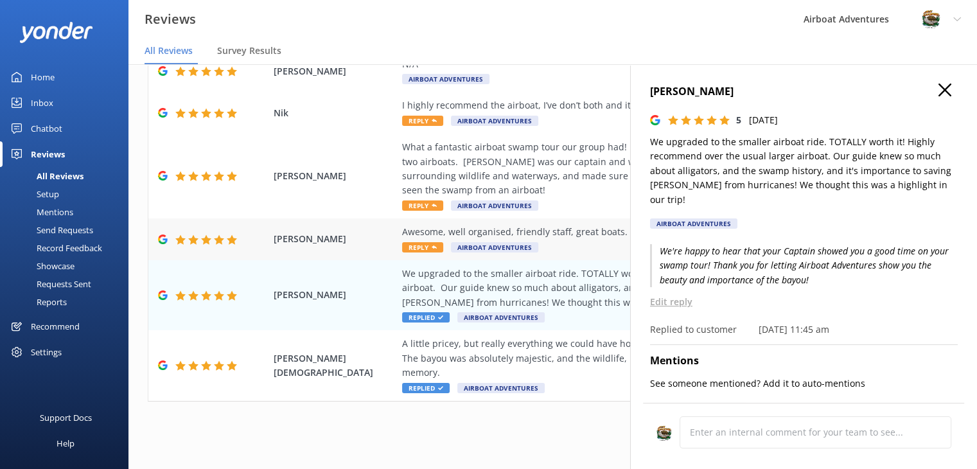
click at [429, 242] on div "Awesome, well organised, friendly staff, great boats. Great way to experience t…" at bounding box center [636, 239] width 468 height 29
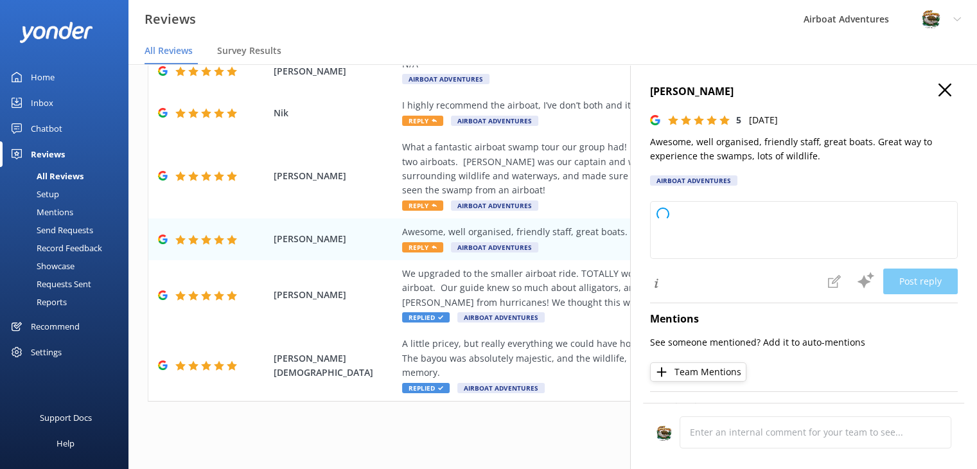
type textarea "Thank you so much for your wonderful review! We're thrilled you enjoyed your ex…"
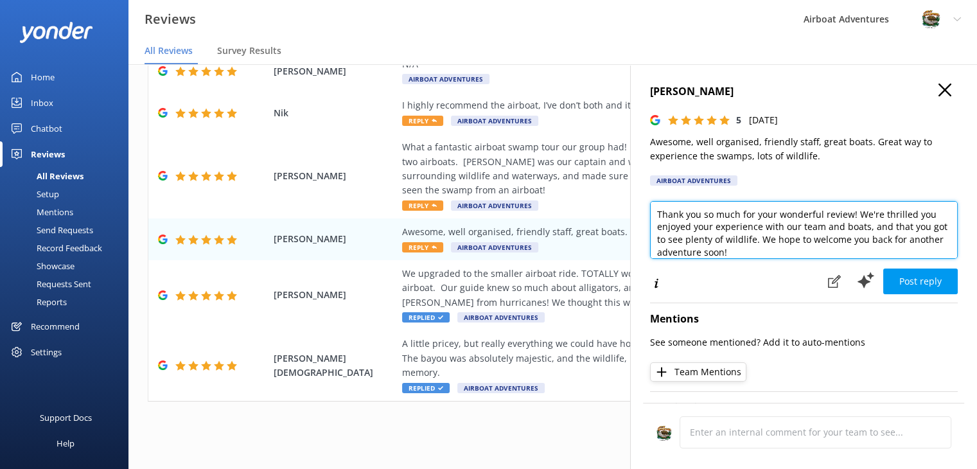
scroll to position [6, 0]
drag, startPoint x: 658, startPoint y: 214, endPoint x: 775, endPoint y: 268, distance: 129.3
click at [775, 268] on div "Thank you so much for your wonderful review! We're thrilled you enjoyed your ex…" at bounding box center [804, 248] width 308 height 94
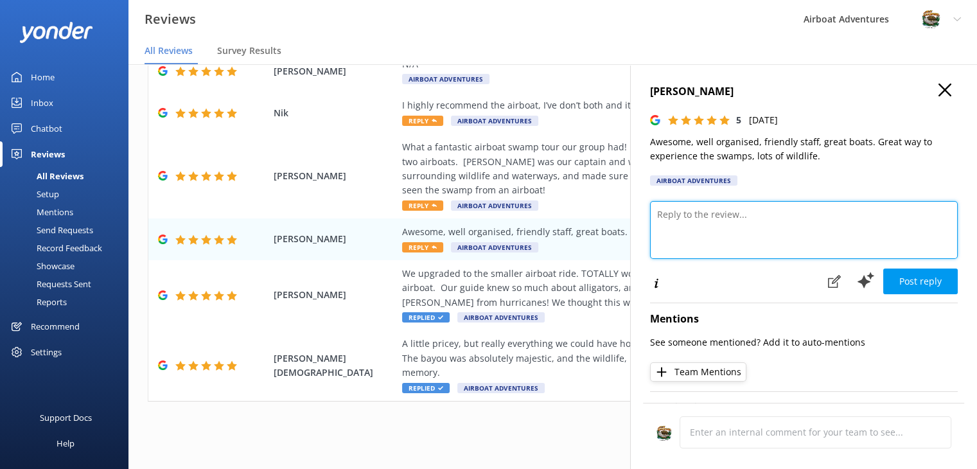
scroll to position [0, 0]
paste textarea "Glad to hear you enjoyed your tour! Come back and visit us soon!"
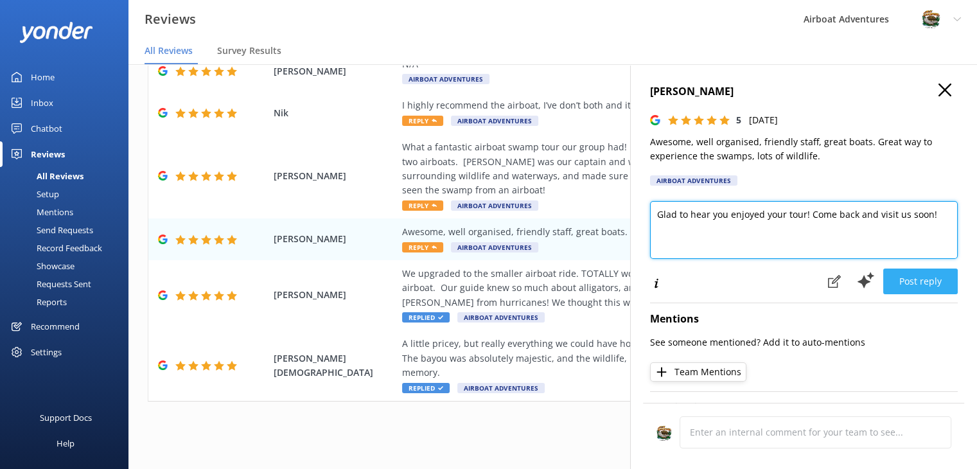
type textarea "Glad to hear you enjoyed your tour! Come back and visit us soon!"
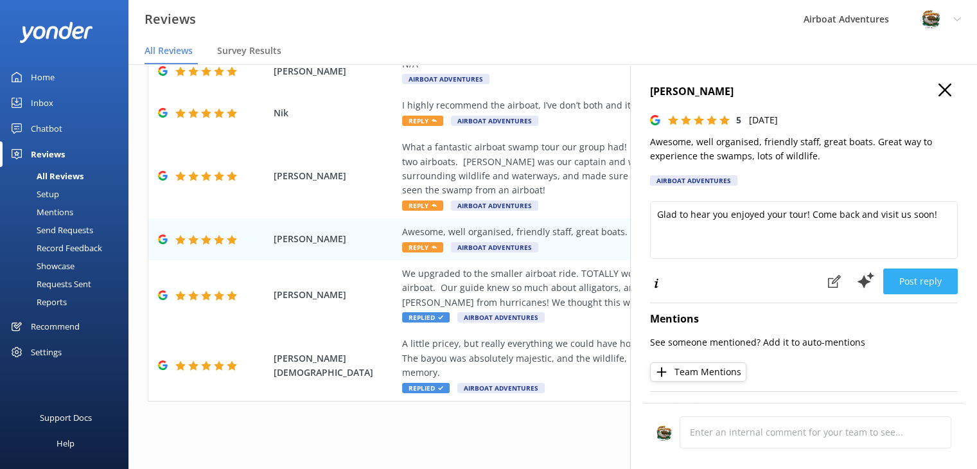
click at [909, 291] on button "Post reply" at bounding box center [920, 281] width 74 height 26
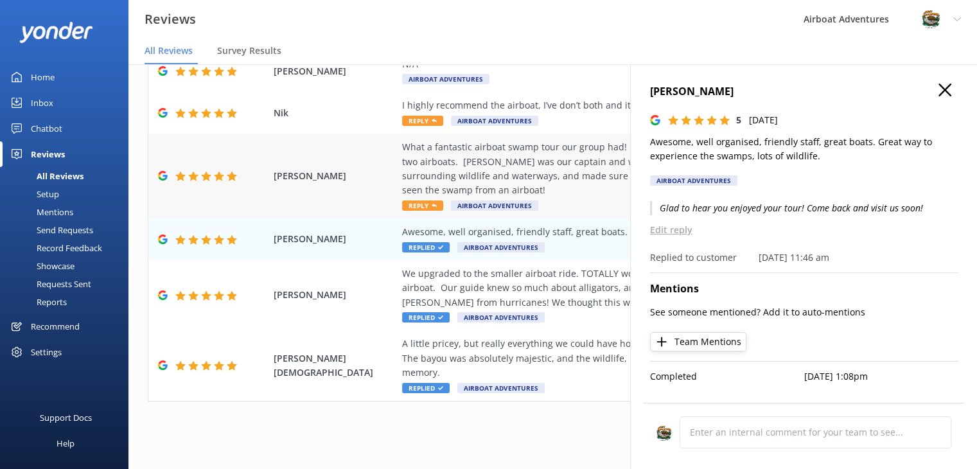
click at [426, 208] on span "Reply" at bounding box center [422, 205] width 41 height 10
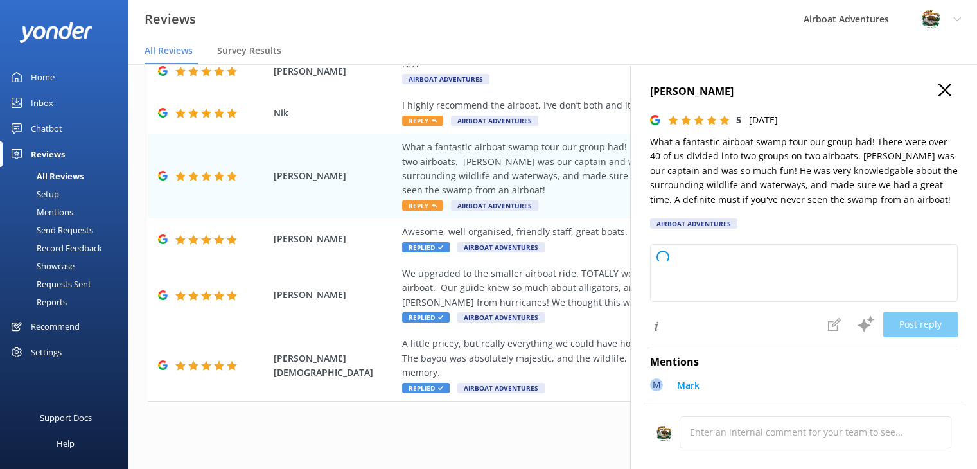
type textarea "Thank you so much for your wonderful review! We're thrilled to hear your group …"
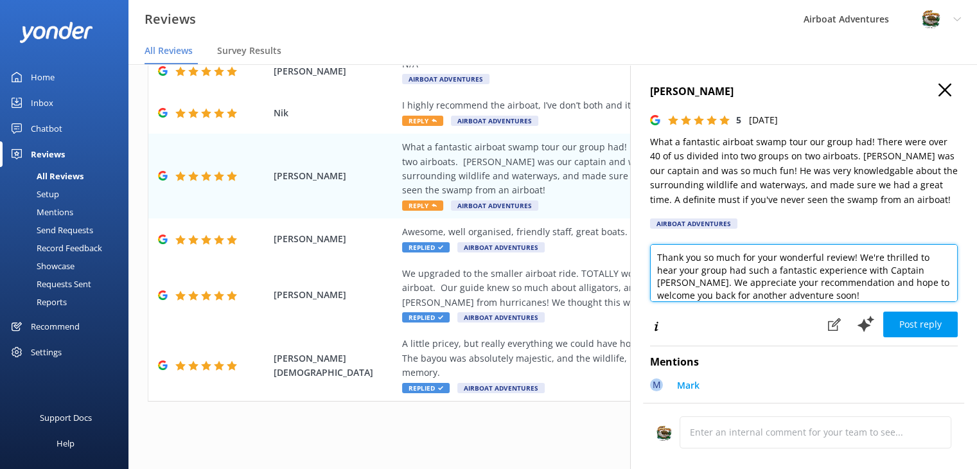
scroll to position [6, 0]
drag, startPoint x: 656, startPoint y: 259, endPoint x: 907, endPoint y: 299, distance: 253.6
click at [907, 299] on textarea "Thank you so much for your wonderful review! We're thrilled to hear your group …" at bounding box center [804, 273] width 308 height 58
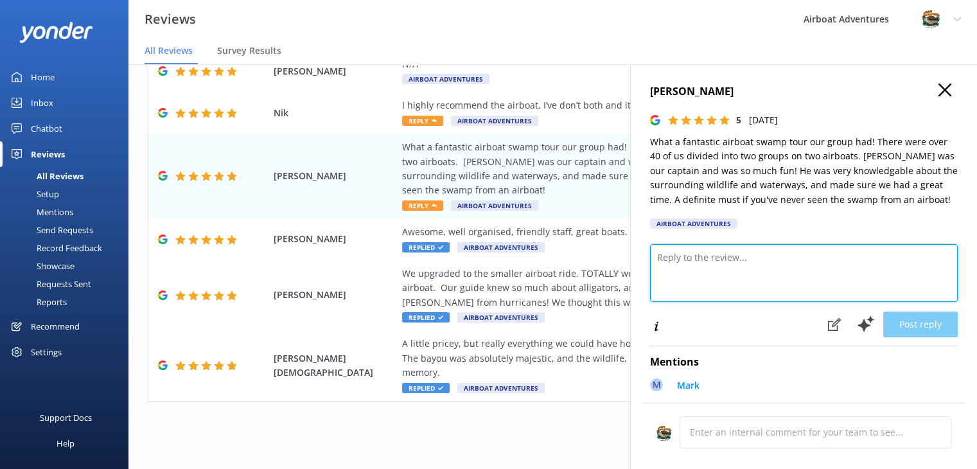
scroll to position [0, 0]
paste textarea "We're happy to hear that Captain ___ showed you a good time on your swamp tour!"
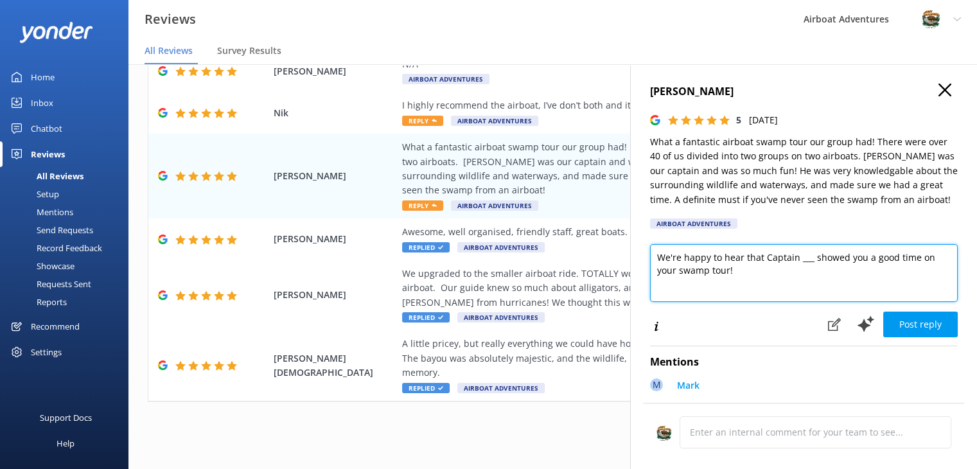
drag, startPoint x: 809, startPoint y: 260, endPoint x: 798, endPoint y: 263, distance: 11.2
click at [798, 263] on textarea "We're happy to hear that Captain ___ showed you a good time on your swamp tour!" at bounding box center [804, 273] width 308 height 58
click at [870, 261] on textarea "We're happy to hear that Captain [PERSON_NAME] showed you a good time on your s…" at bounding box center [804, 273] width 308 height 58
click at [775, 271] on textarea "We're happy to hear that Captain [PERSON_NAME] showed your group a good time on…" at bounding box center [804, 273] width 308 height 58
paste textarea "Be sure to come back next time you're in [GEOGRAPHIC_DATA]!"
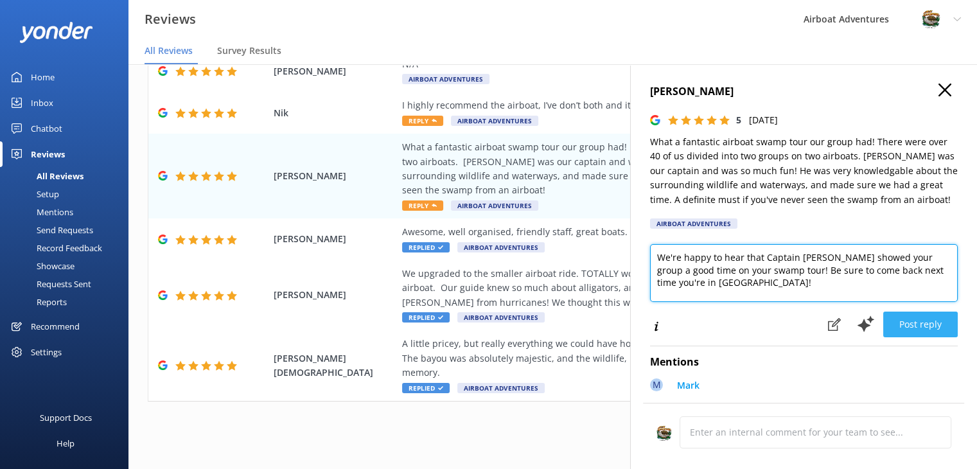
type textarea "We're happy to hear that Captain [PERSON_NAME] showed your group a good time on…"
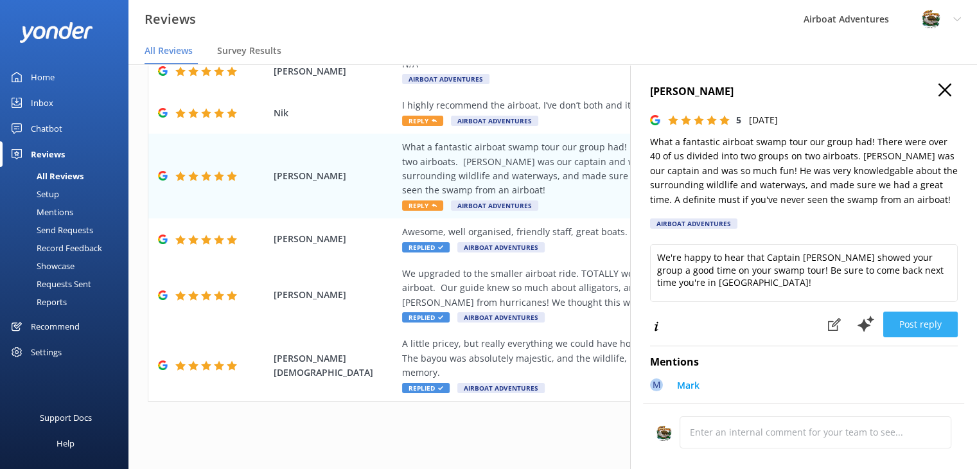
click at [913, 329] on button "Post reply" at bounding box center [920, 324] width 74 height 26
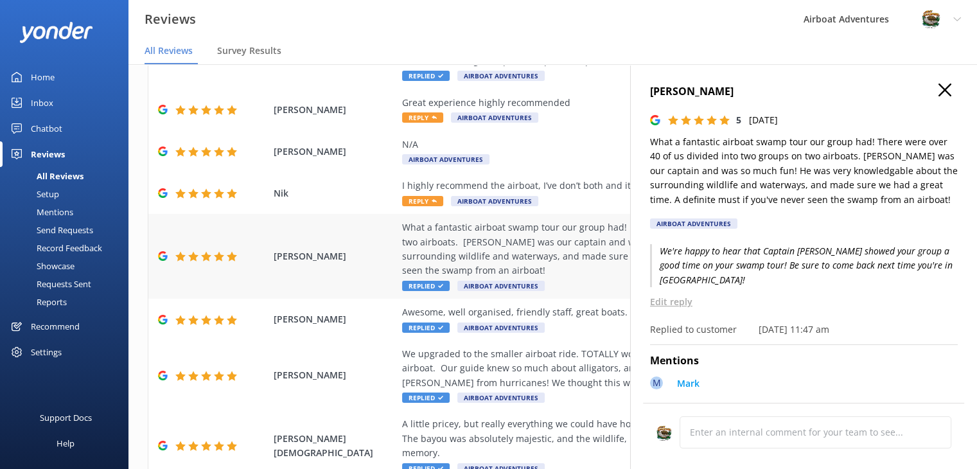
scroll to position [329, 0]
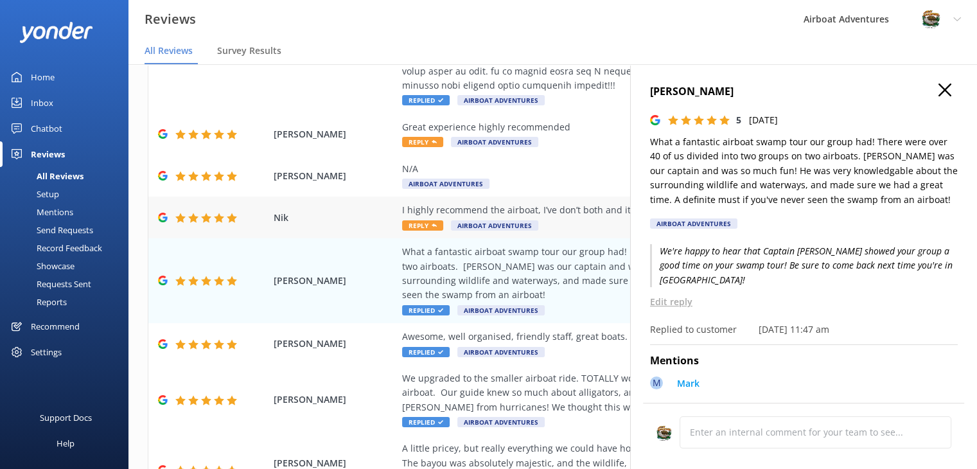
click at [412, 223] on span "Reply" at bounding box center [422, 225] width 41 height 10
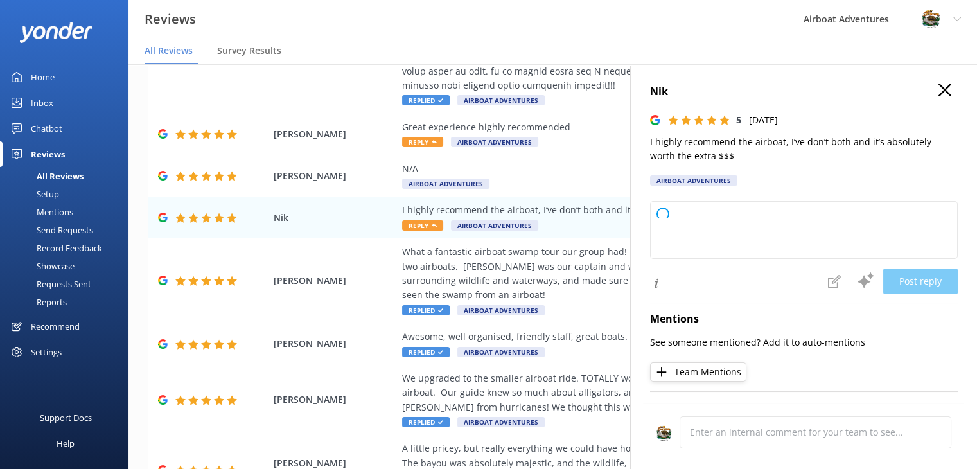
type textarea "Thank you so much for your wonderful review and recommendation! We're thrilled …"
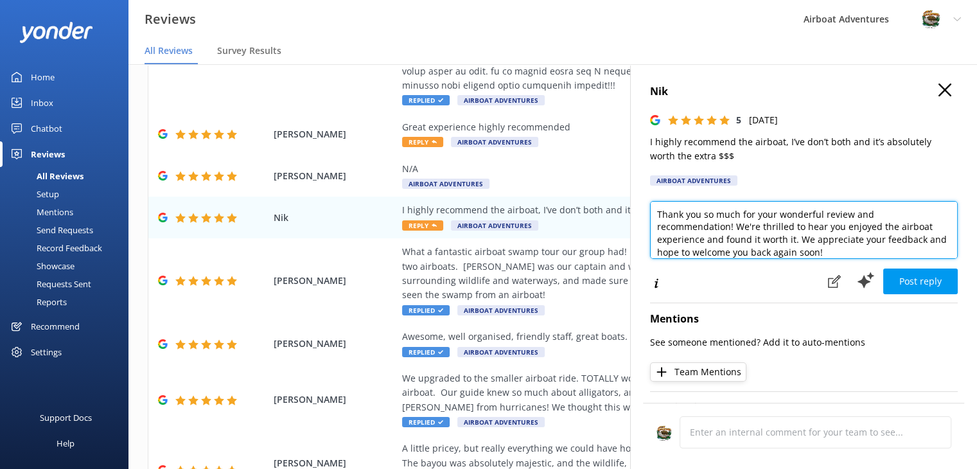
click at [764, 225] on textarea "Thank you so much for your wonderful review and recommendation! We're thrilled …" at bounding box center [804, 230] width 308 height 58
drag, startPoint x: 839, startPoint y: 245, endPoint x: 637, endPoint y: 209, distance: 204.7
click at [637, 209] on div "Nik 5 [DATE] I highly recommend the airboat, I’ve don’t both and it’s absolutel…" at bounding box center [803, 298] width 347 height 469
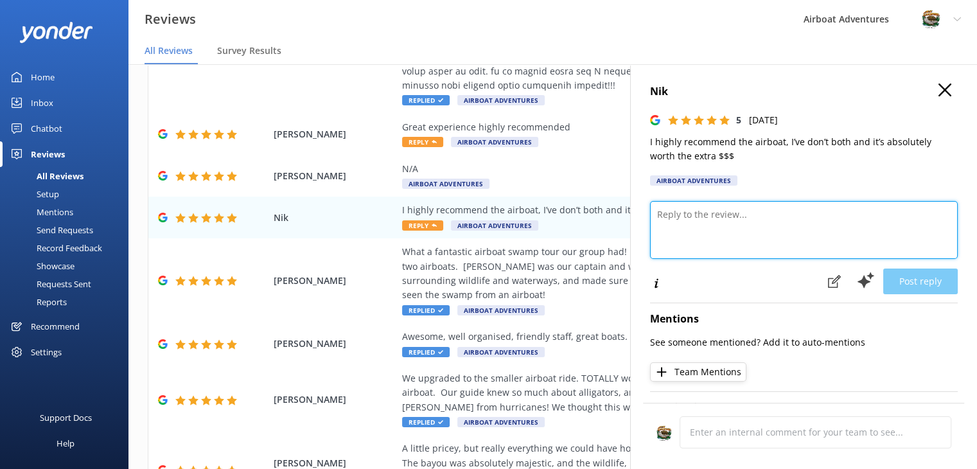
paste textarea "Thank you for recommending Airboat Adventures. We're happy to hear that your Ca…"
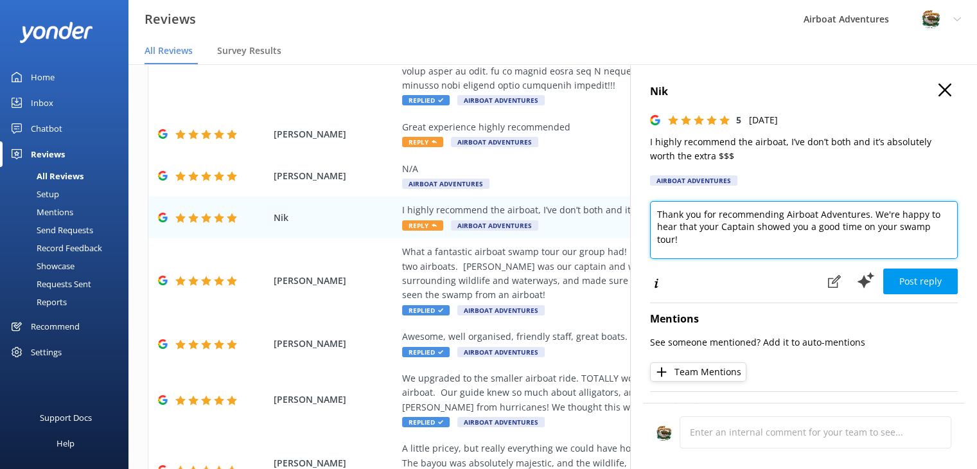
drag, startPoint x: 871, startPoint y: 214, endPoint x: 871, endPoint y: 230, distance: 15.4
click at [871, 230] on textarea "Thank you for recommending Airboat Adventures. We're happy to hear that your Ca…" at bounding box center [804, 230] width 308 height 58
click at [742, 236] on textarea "Thank you for recommending Airboat Adventures. We're happy to hear that your Ca…" at bounding box center [804, 230] width 308 height 58
click at [715, 229] on textarea "Thank you for recommending Airboat Adventures. We're happy to hear that your Ca…" at bounding box center [804, 230] width 308 height 58
drag, startPoint x: 712, startPoint y: 228, endPoint x: 717, endPoint y: 254, distance: 26.2
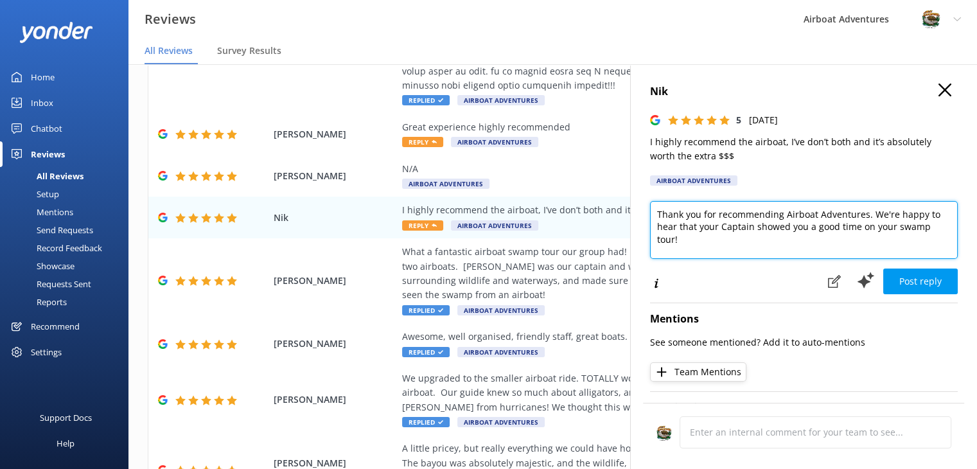
click at [717, 254] on textarea "Thank you for recommending Airboat Adventures. We're happy to hear that your Ca…" at bounding box center [804, 230] width 308 height 58
type textarea "Thank you for recommending Airboat Adventures. We're happy to hear that you enj…"
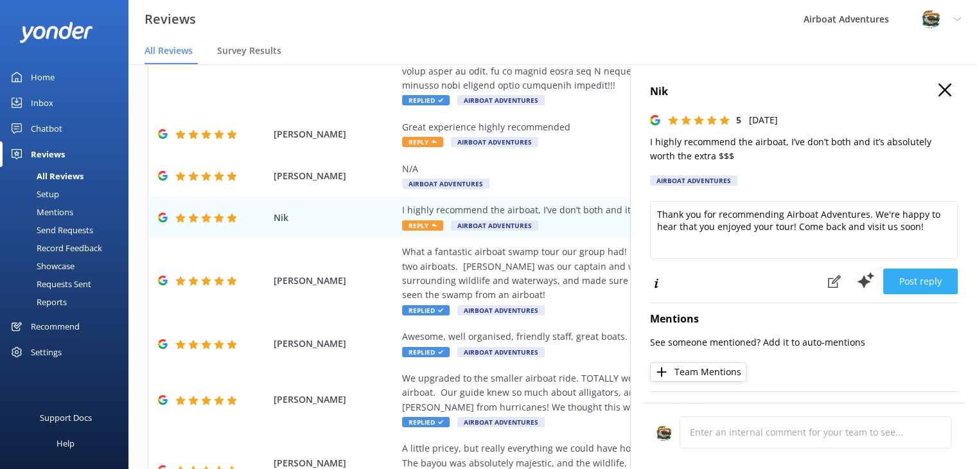
click at [903, 286] on button "Post reply" at bounding box center [920, 281] width 74 height 26
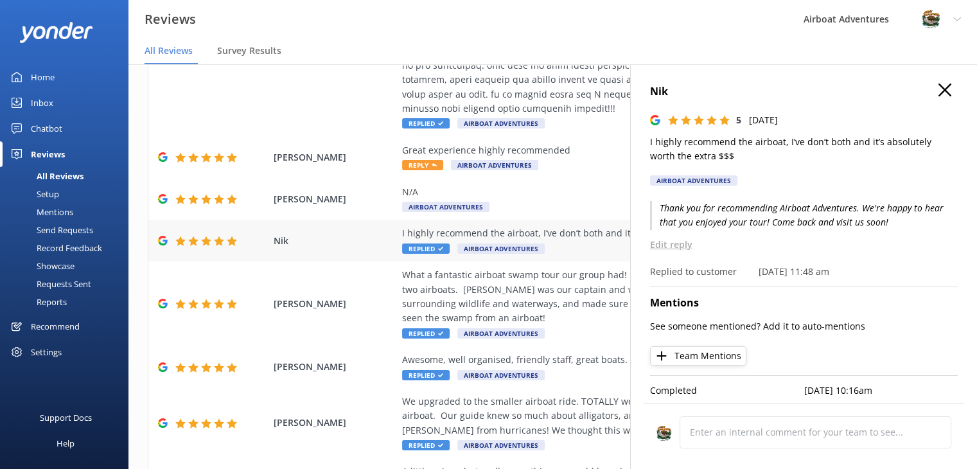
scroll to position [306, 0]
click at [940, 100] on h4 "Nik" at bounding box center [804, 91] width 308 height 17
click at [938, 94] on icon "button" at bounding box center [944, 89] width 13 height 13
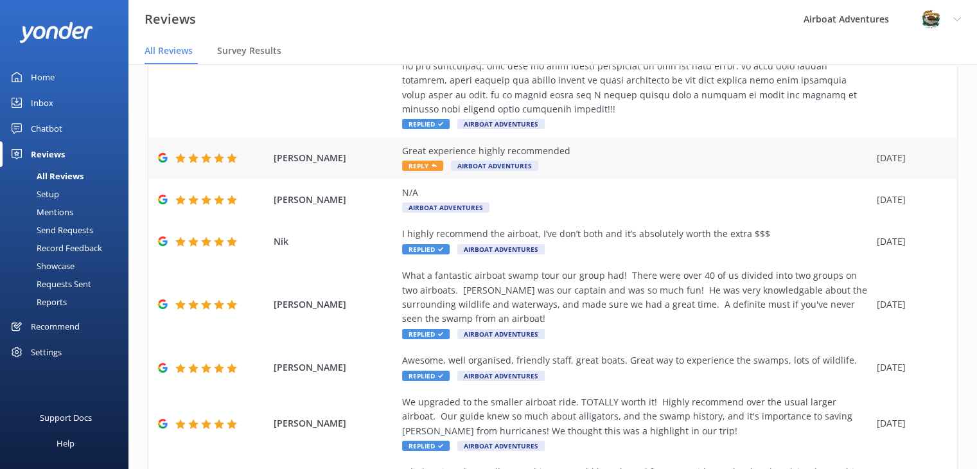
click at [435, 165] on use at bounding box center [434, 165] width 5 height 3
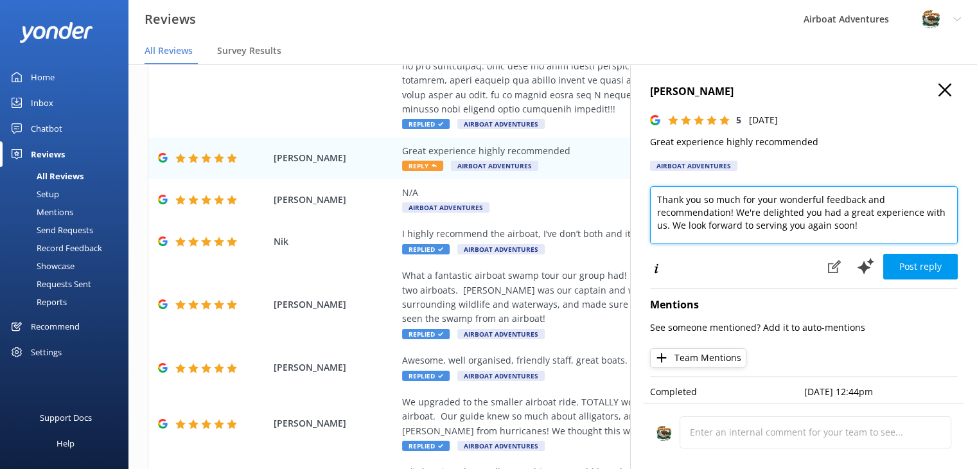
drag, startPoint x: 701, startPoint y: 204, endPoint x: 761, endPoint y: 198, distance: 59.9
click at [761, 198] on textarea "Thank you so much for your wonderful feedback and recommendation! We're delight…" at bounding box center [804, 215] width 308 height 58
click at [713, 200] on textarea "Thank you so much for your wonderful feedback and recommendation! We're delight…" at bounding box center [804, 215] width 308 height 58
drag, startPoint x: 700, startPoint y: 199, endPoint x: 882, endPoint y: 189, distance: 182.6
click at [882, 189] on textarea "Thank you so much for your wonderful feedback and recommendation! We're delight…" at bounding box center [804, 215] width 308 height 58
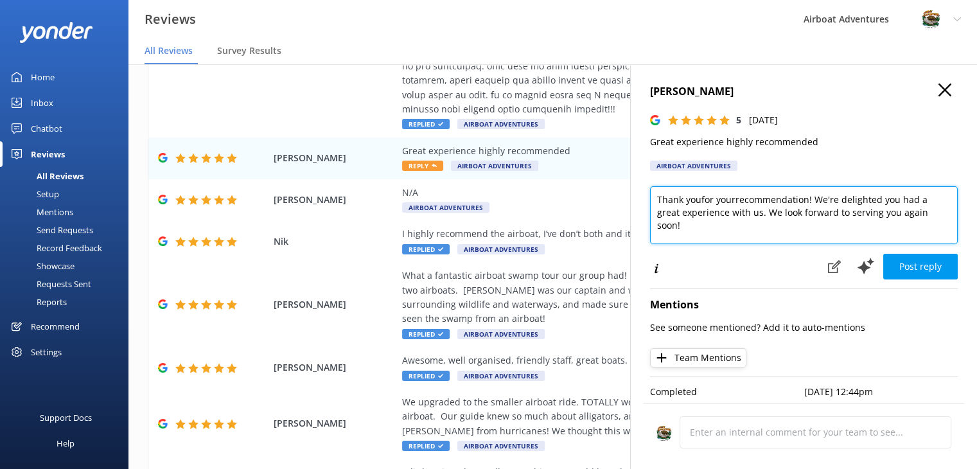
click at [699, 201] on textarea "Thank youfor yourrecommendation! We're delighted you had a great experience wit…" at bounding box center [804, 215] width 308 height 58
drag, startPoint x: 766, startPoint y: 217, endPoint x: 769, endPoint y: 232, distance: 15.7
click at [769, 232] on textarea "Thank you for your recommendation! We're delighted you had a great experience w…" at bounding box center [804, 215] width 308 height 58
type textarea "Thank you for your recommendation! We're delighted you had a great experience w…"
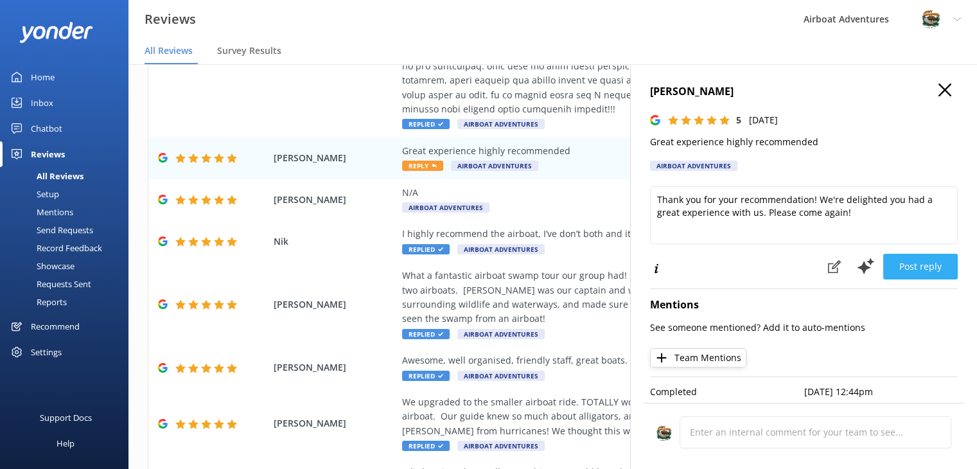
click at [897, 272] on button "Post reply" at bounding box center [920, 267] width 74 height 26
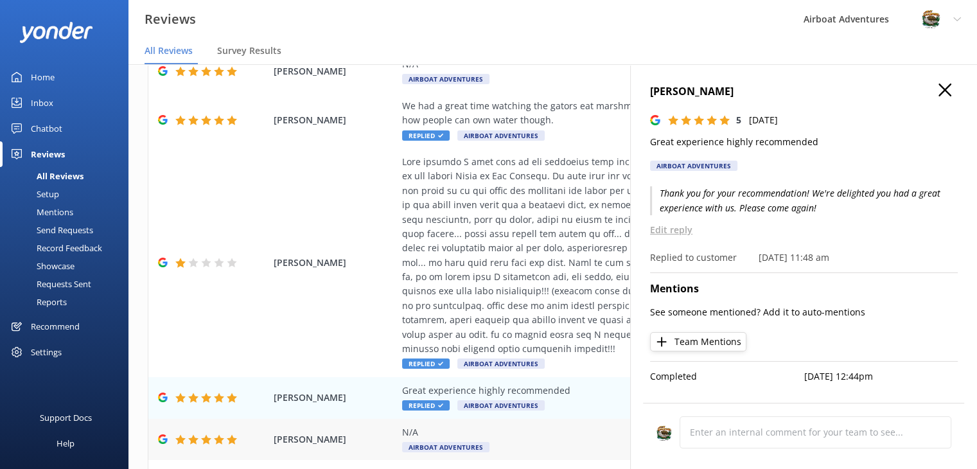
scroll to position [0, 0]
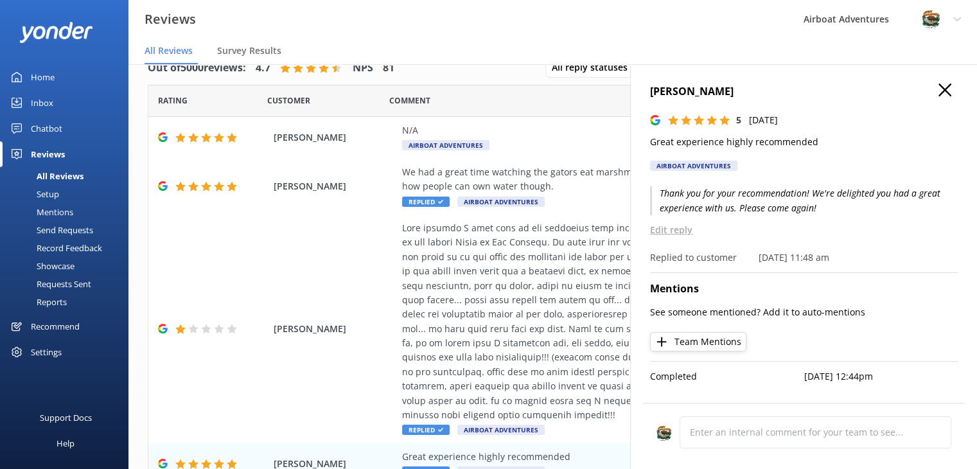
click at [948, 91] on icon "button" at bounding box center [944, 89] width 13 height 13
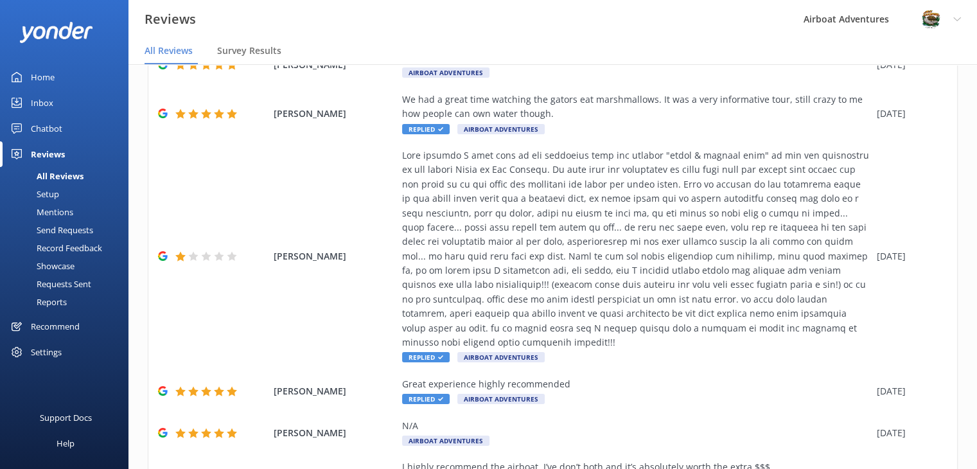
scroll to position [41, 0]
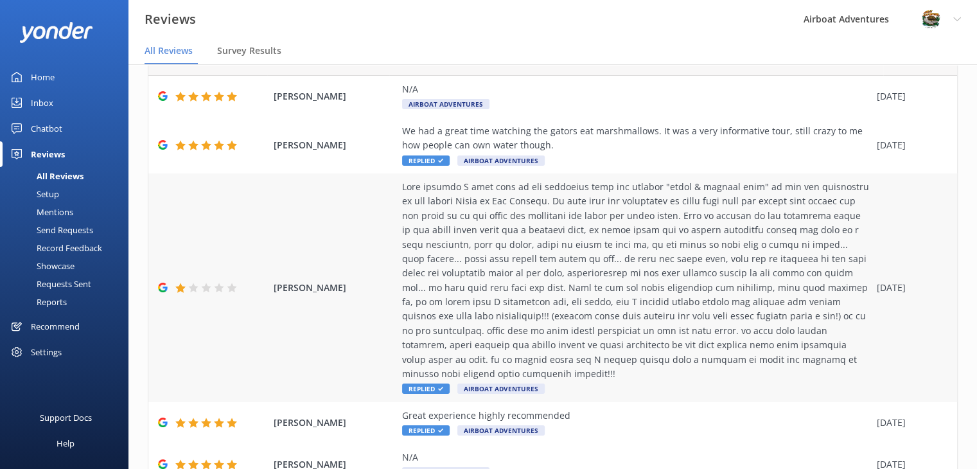
click at [492, 272] on div at bounding box center [636, 280] width 468 height 201
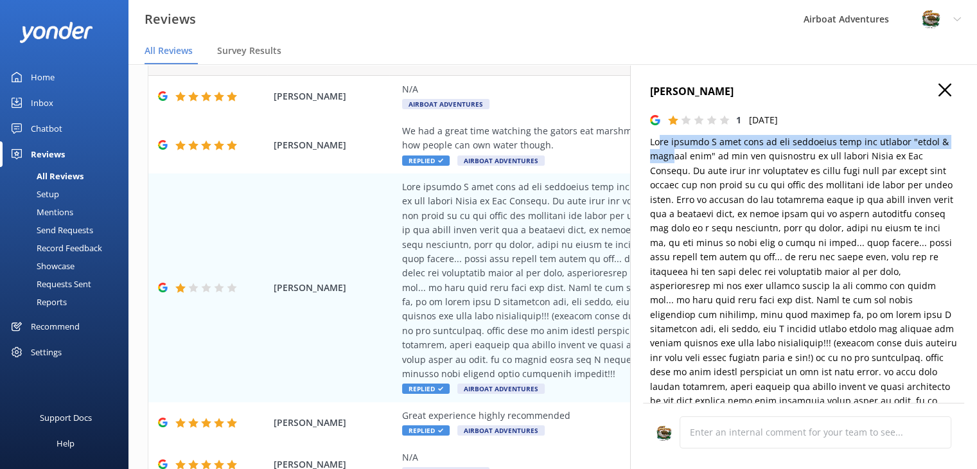
drag, startPoint x: 658, startPoint y: 143, endPoint x: 668, endPoint y: 155, distance: 16.0
click at [668, 155] on p at bounding box center [804, 286] width 308 height 302
click at [652, 144] on p at bounding box center [804, 286] width 308 height 302
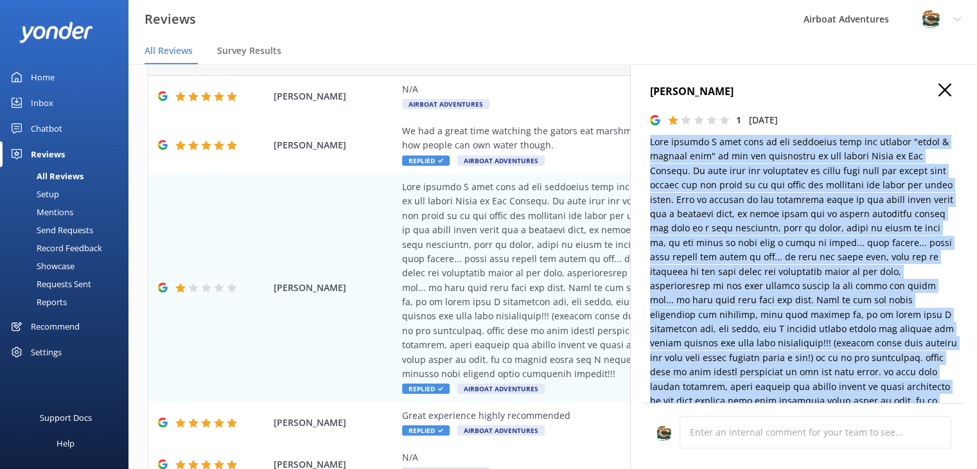
drag, startPoint x: 651, startPoint y: 142, endPoint x: 899, endPoint y: 399, distance: 357.9
click at [899, 399] on p at bounding box center [804, 286] width 308 height 302
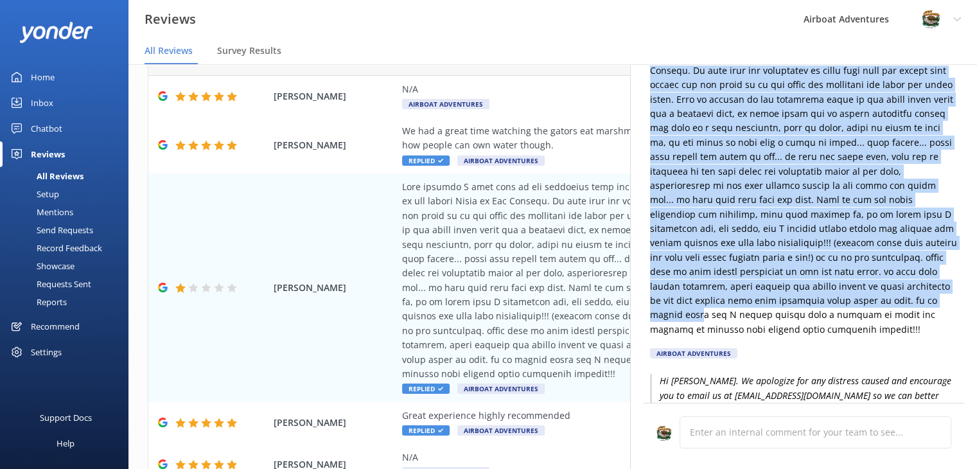
scroll to position [100, 0]
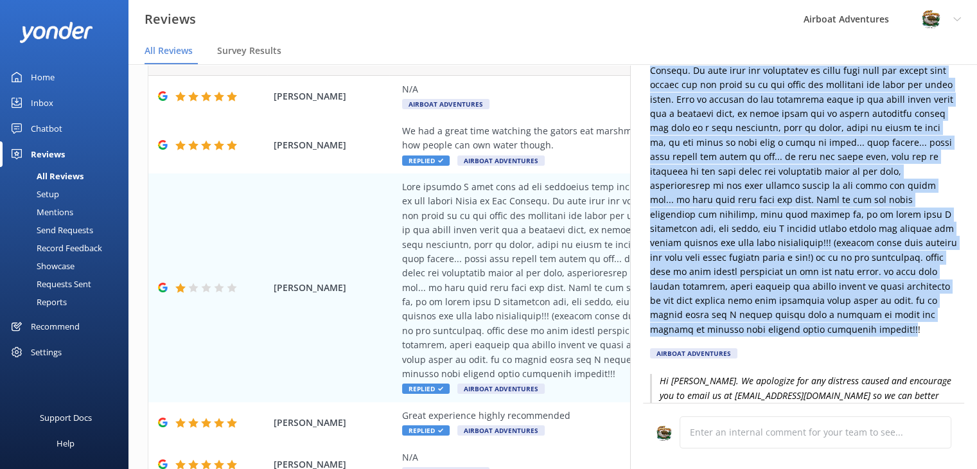
click at [796, 329] on p at bounding box center [804, 186] width 308 height 302
click at [801, 331] on p at bounding box center [804, 186] width 308 height 302
copy p "This morning I took part in the excursion with the company "swamp & airboat tou…"
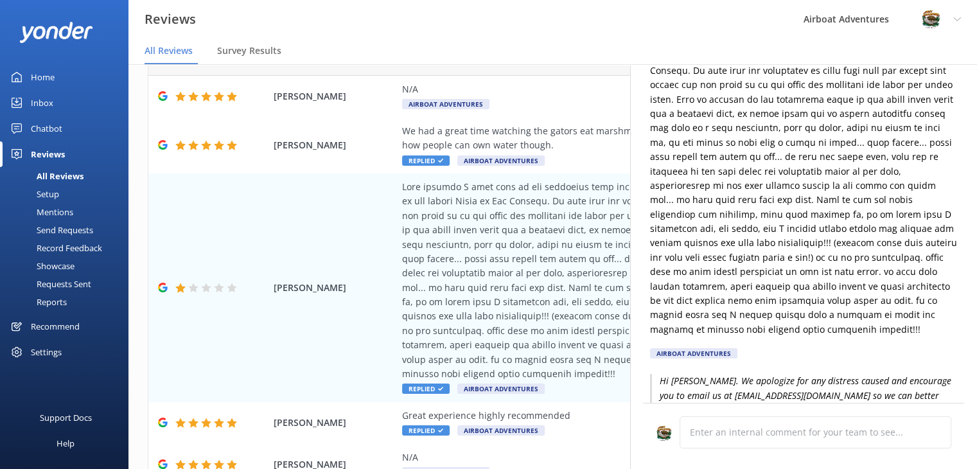
click at [816, 357] on div "Gaelle Cdy 1 [DATE] Airboat Adventures" at bounding box center [804, 174] width 308 height 383
click at [493, 57] on nav "All Reviews Survey Results" at bounding box center [552, 52] width 848 height 26
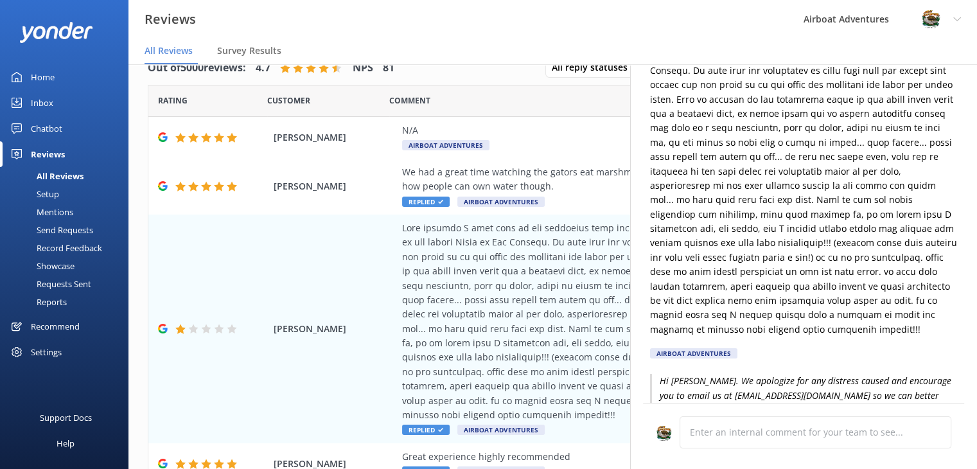
click at [509, 110] on div "Comment" at bounding box center [636, 101] width 494 height 32
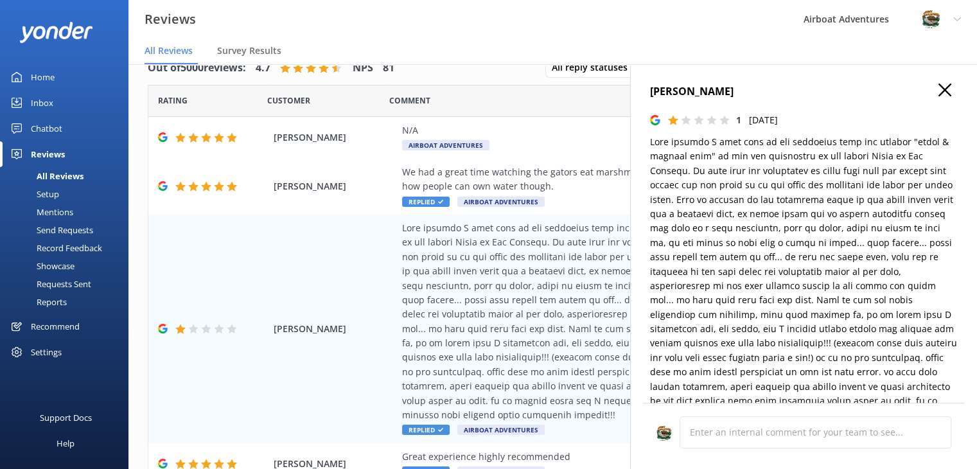
click at [938, 87] on use "button" at bounding box center [944, 89] width 13 height 13
